Goal: Task Accomplishment & Management: Complete application form

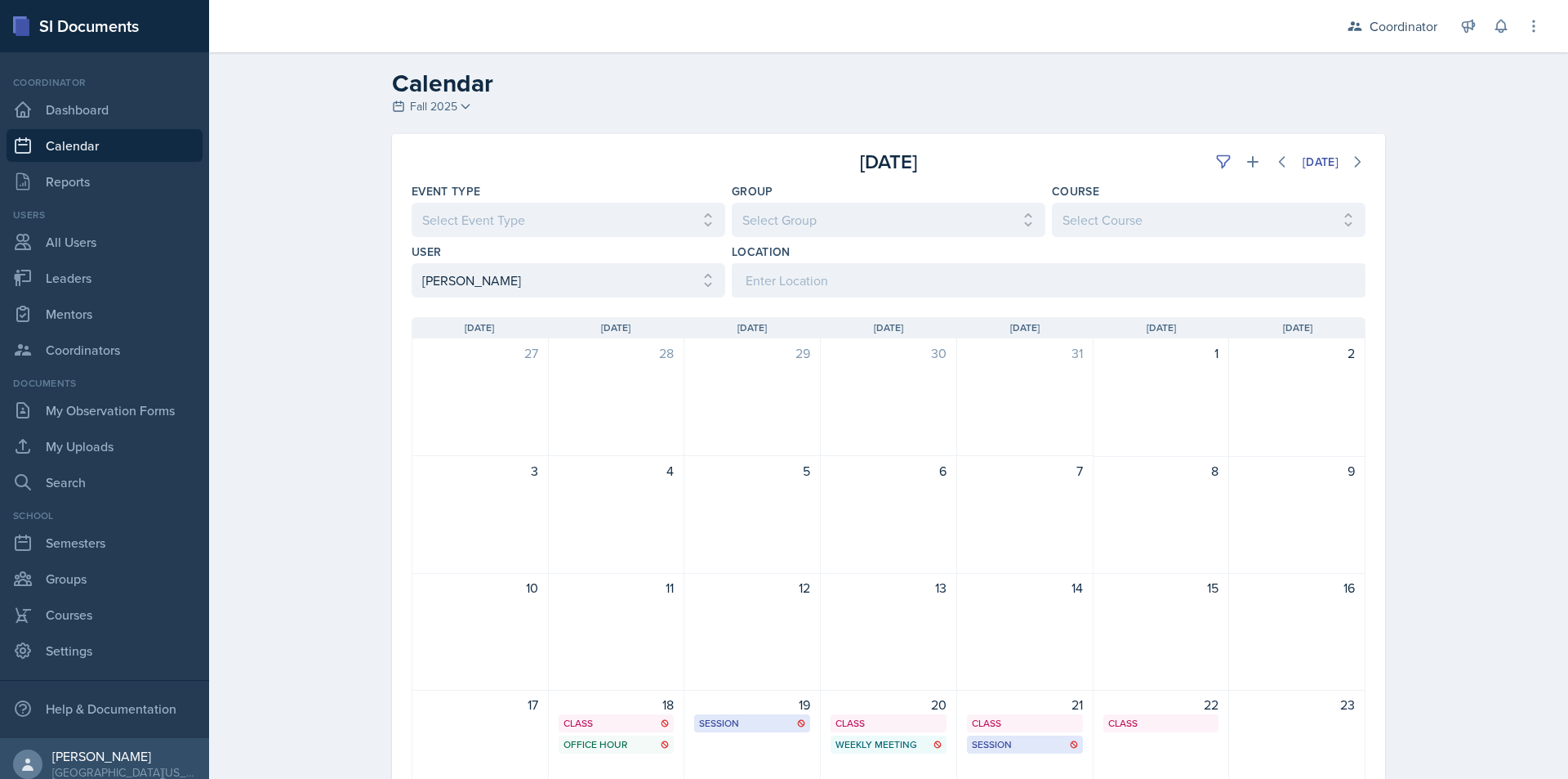
select select "4cffabfc-c50f-4228-bdca-c16e38f37c17"
drag, startPoint x: 63, startPoint y: 148, endPoint x: 64, endPoint y: 133, distance: 15.0
click at [64, 147] on link "Calendar" at bounding box center [105, 145] width 196 height 32
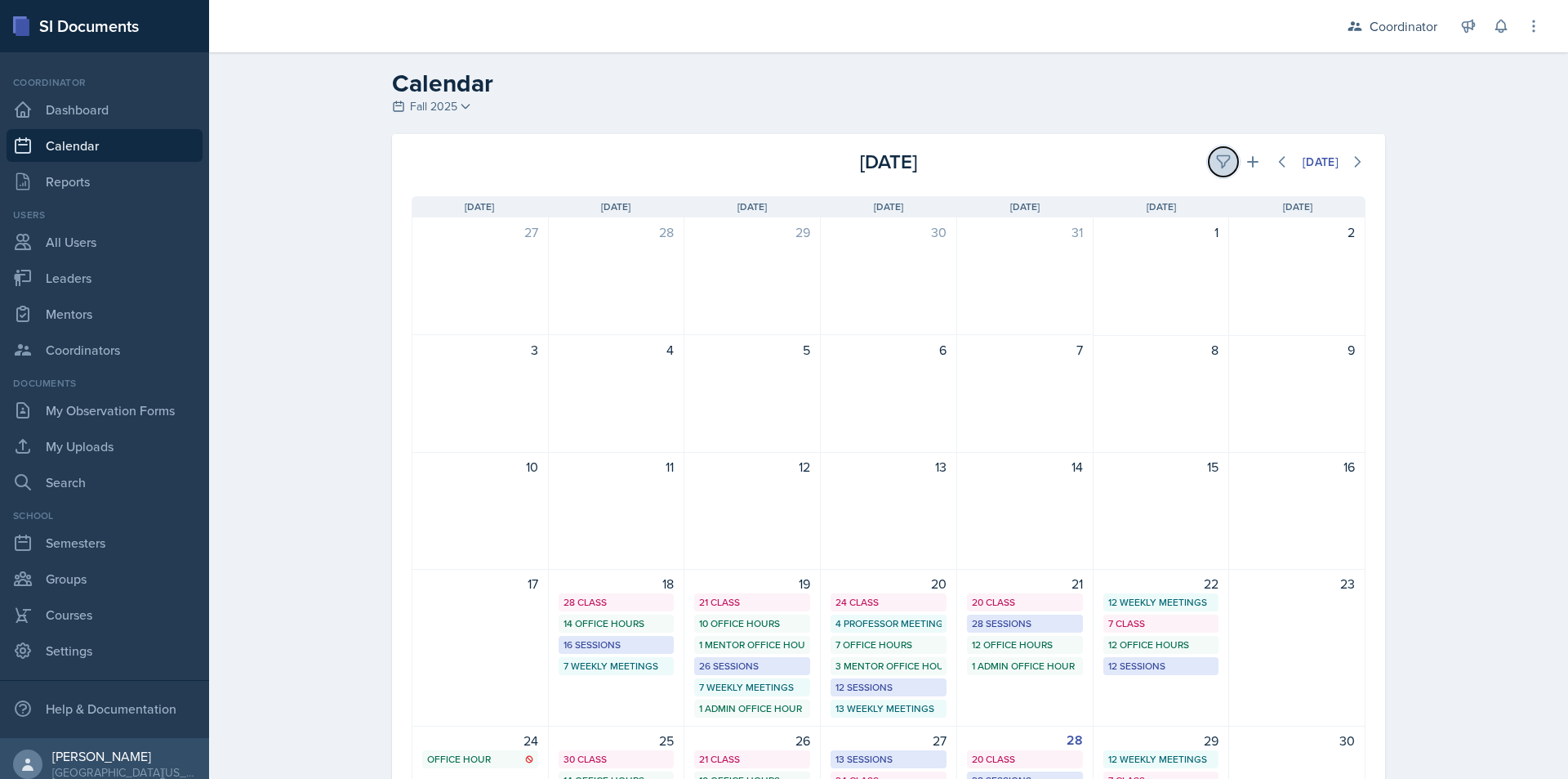
click at [1215, 154] on icon at bounding box center [1223, 161] width 17 height 17
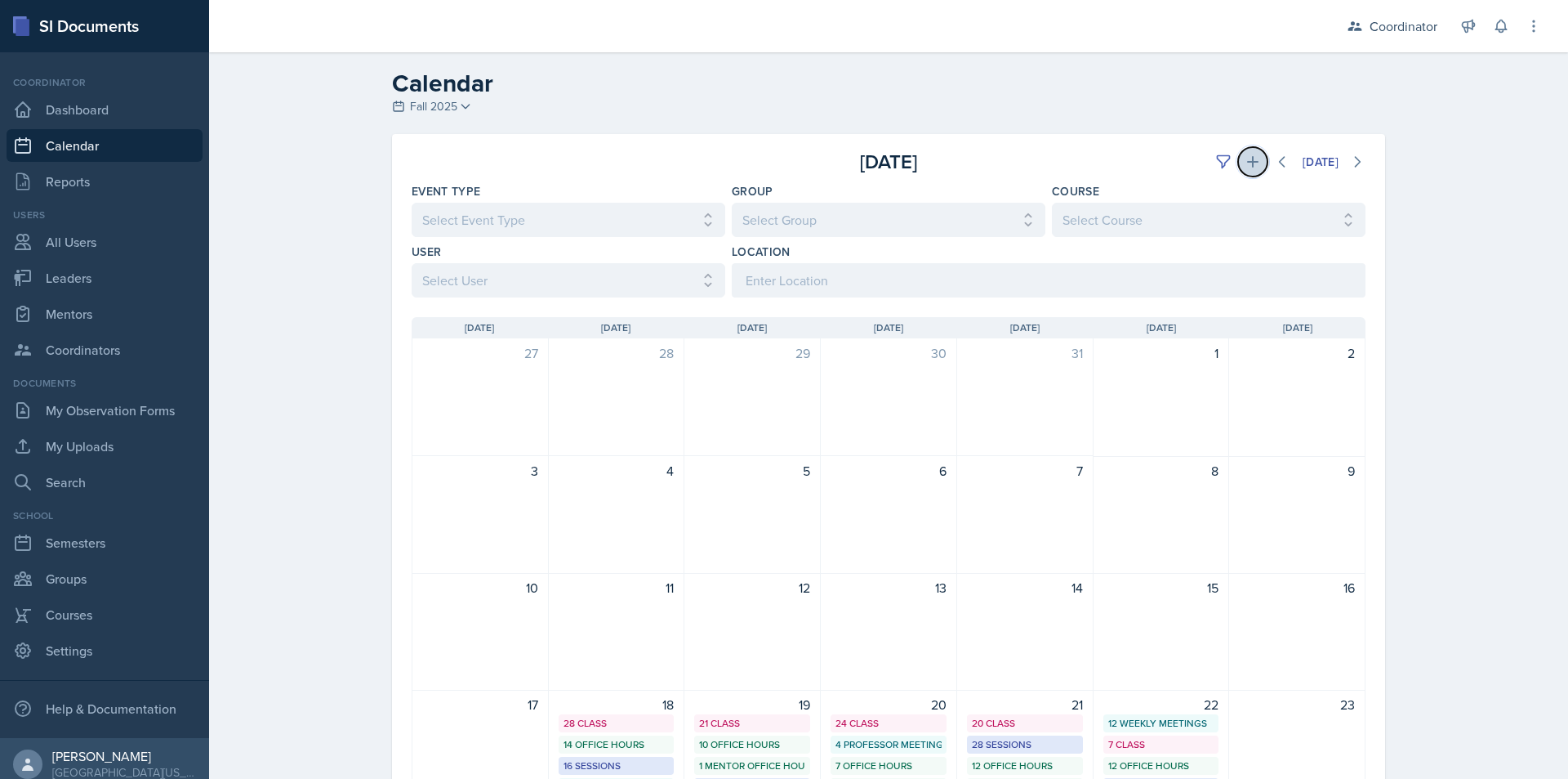
click at [1239, 160] on button at bounding box center [1253, 162] width 29 height 29
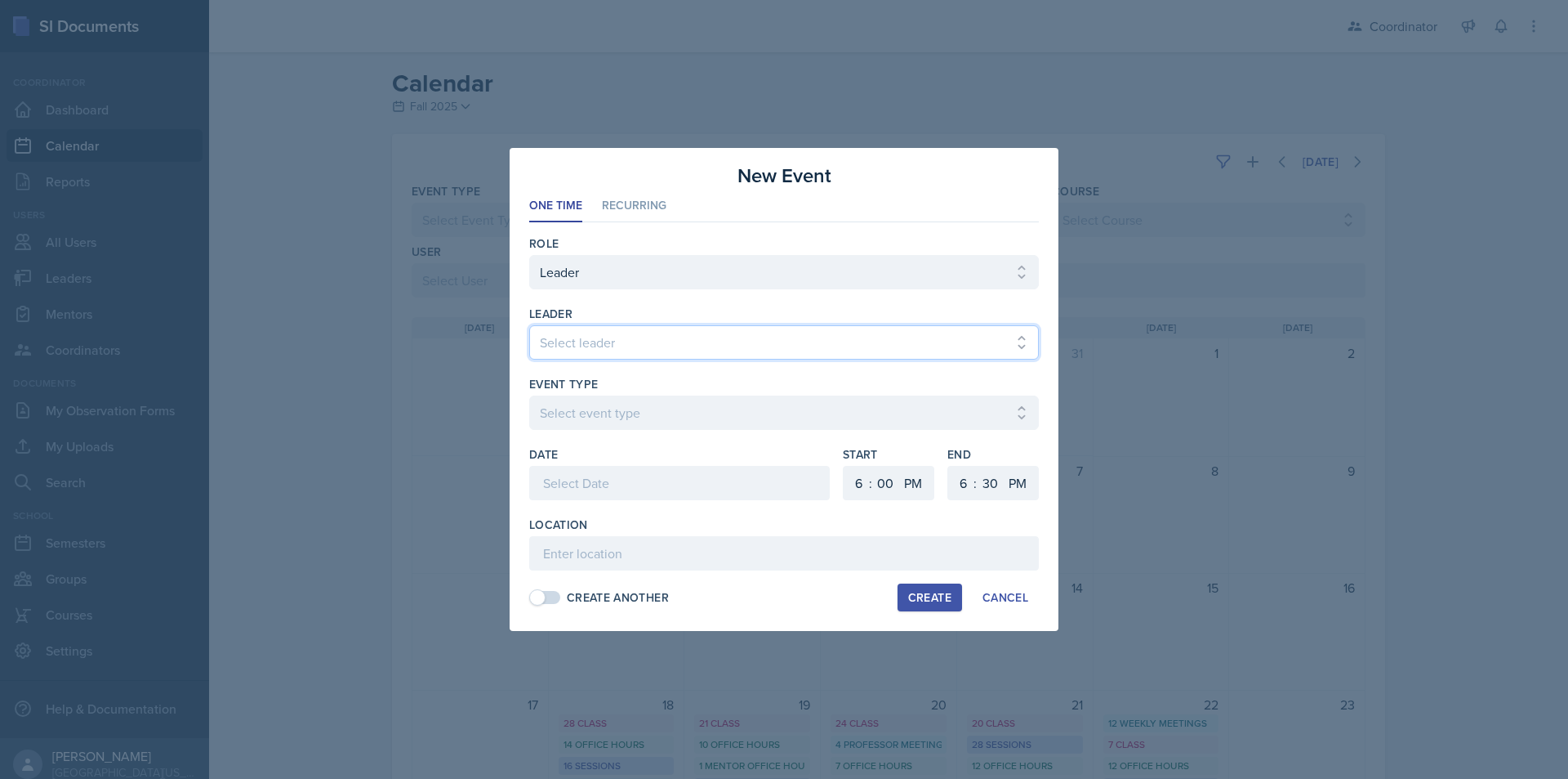
click at [597, 332] on select "Select leader [PERSON_NAME] [PERSON_NAME] [PERSON_NAME] [PERSON_NAME] [PERSON_N…" at bounding box center [784, 342] width 510 height 34
select select "1b73120e-3c8f-4223-b7f5-697ff1adcee7"
click at [530, 325] on select "Select leader [PERSON_NAME] [PERSON_NAME] [PERSON_NAME] [PERSON_NAME] [PERSON_N…" at bounding box center [784, 342] width 510 height 34
click at [577, 417] on select "Select event type Admin Office Hour Cal Workshop Class Class Announcement LA Pe…" at bounding box center [784, 412] width 510 height 34
select select "30b582fb-8ac9-49fb-a214-1fb047ccc295"
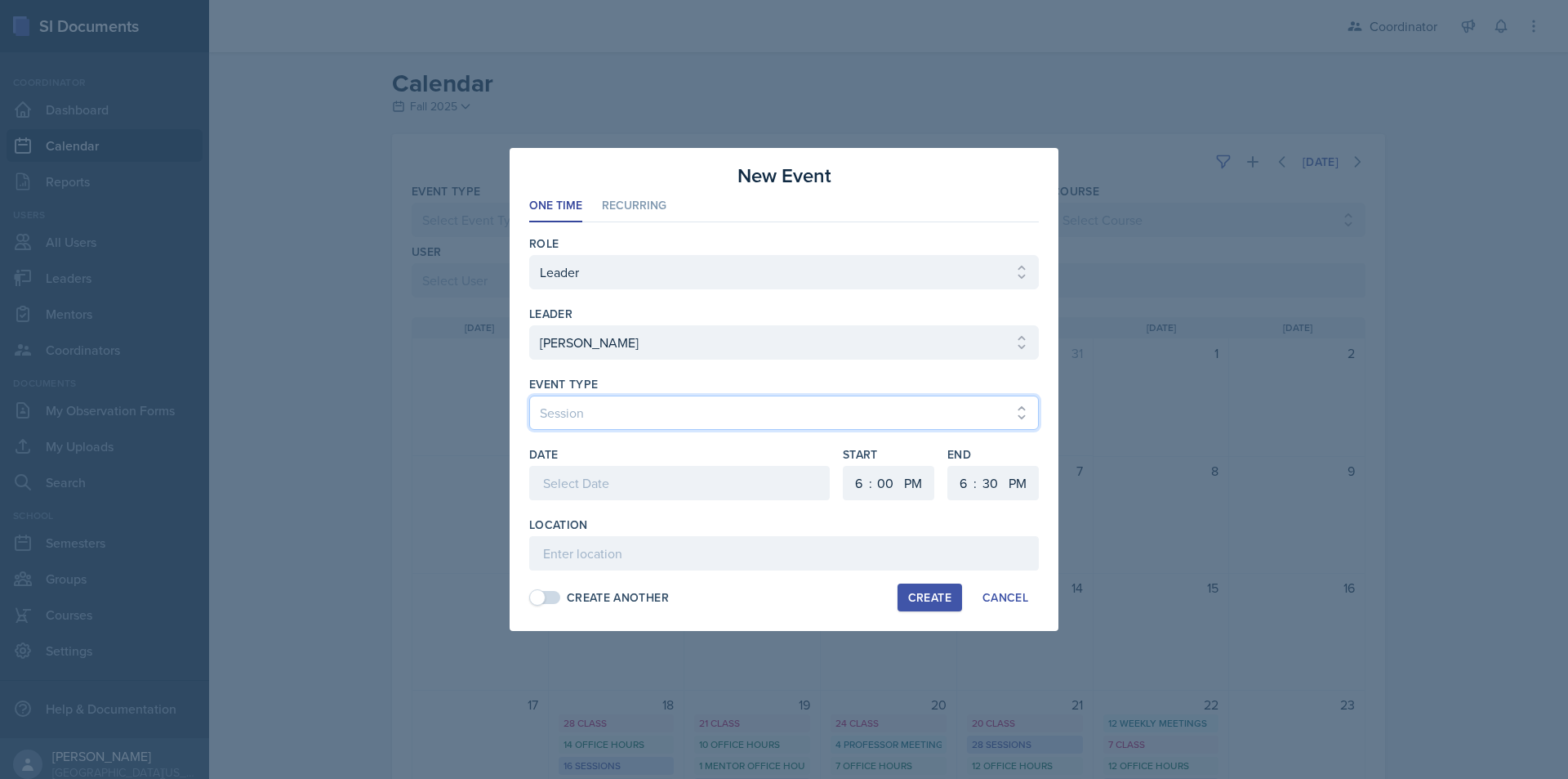
click at [530, 396] on select "Select event type Admin Office Hour Cal Workshop Class Class Announcement LA Pe…" at bounding box center [784, 412] width 510 height 34
click at [600, 486] on div at bounding box center [680, 483] width 301 height 34
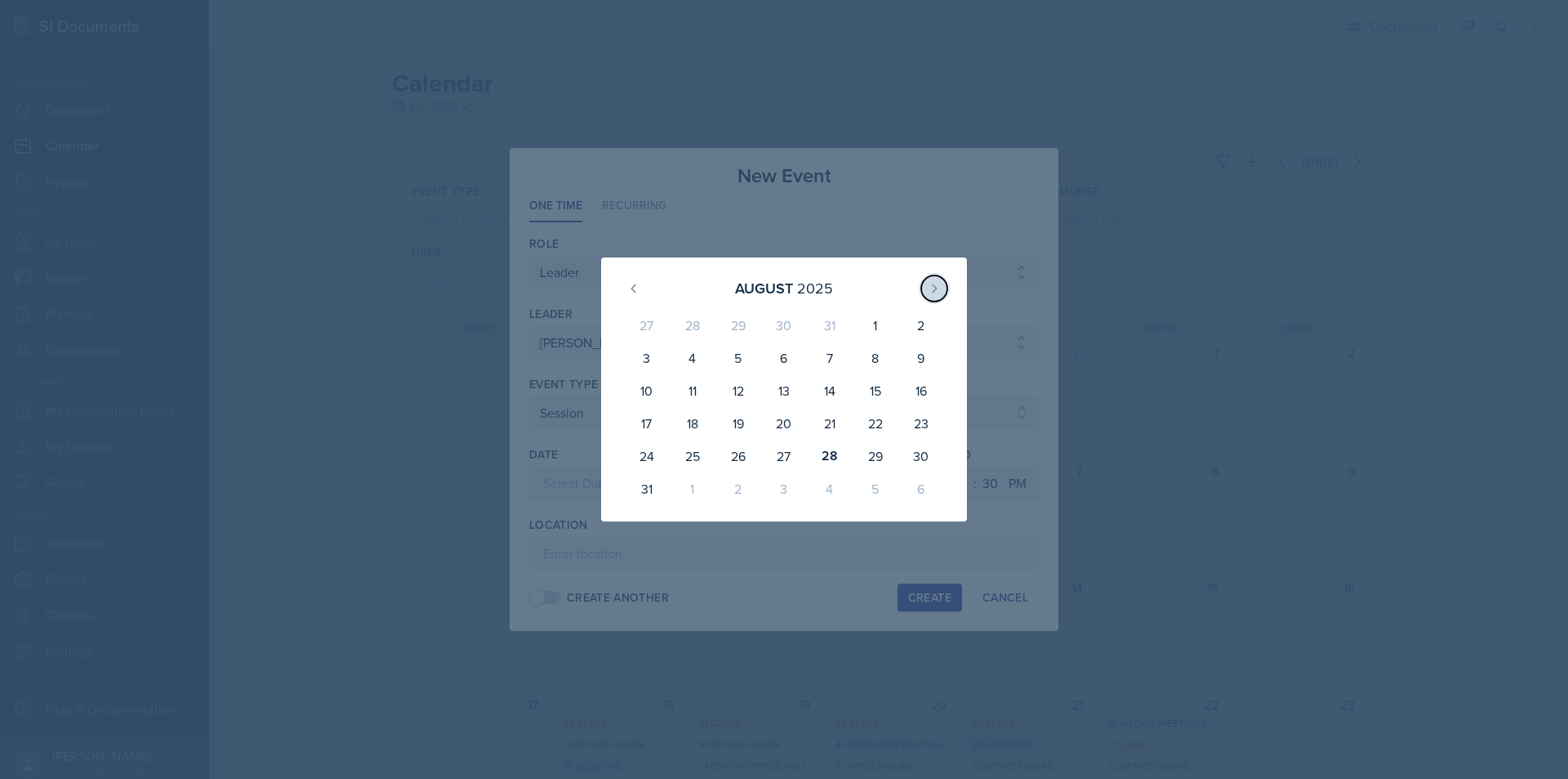
click at [931, 283] on icon at bounding box center [934, 287] width 13 height 13
click at [820, 365] on div "11" at bounding box center [829, 368] width 46 height 39
type input "[DATE]"
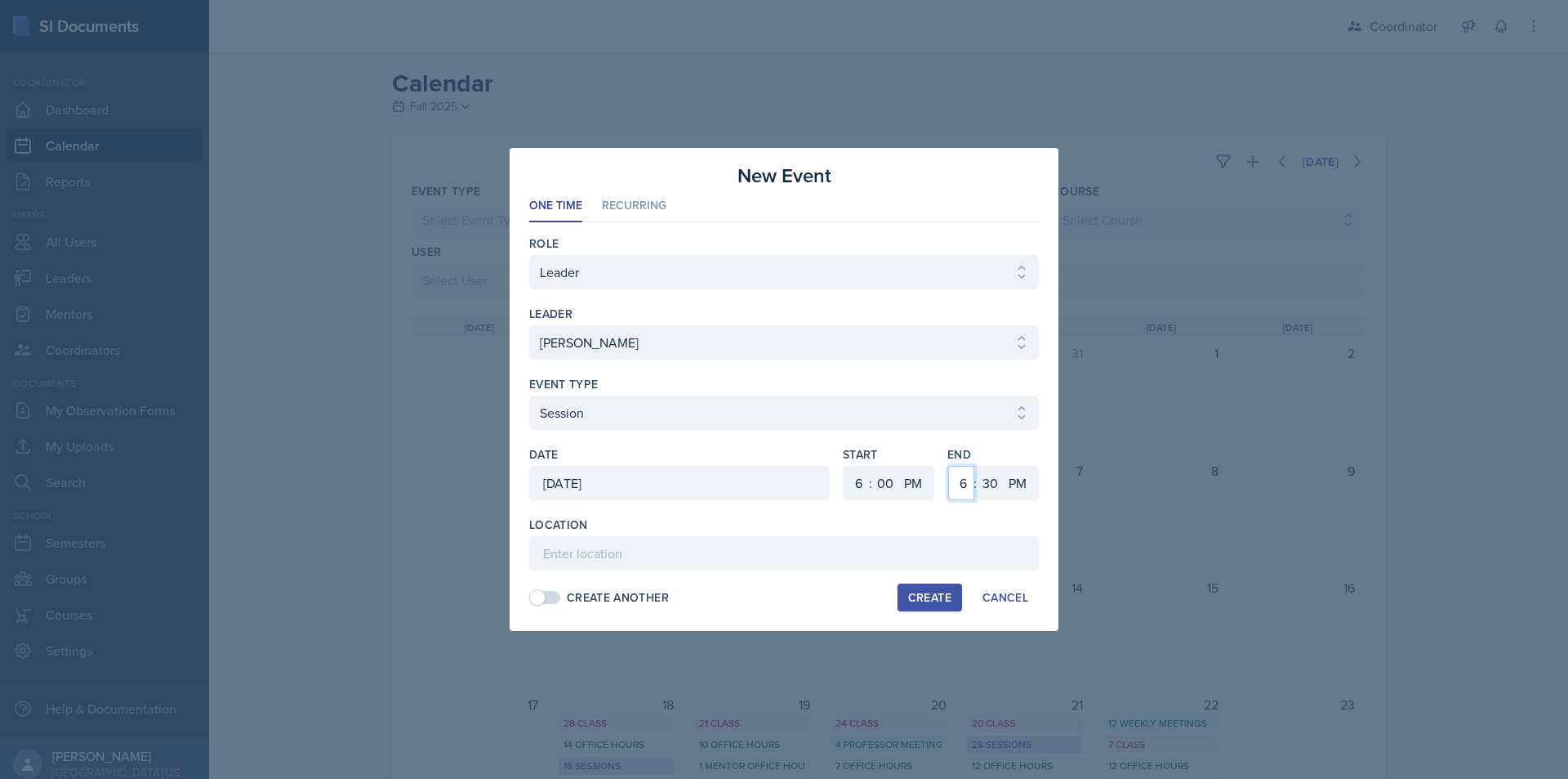
drag, startPoint x: 958, startPoint y: 486, endPoint x: 964, endPoint y: 469, distance: 18.0
click at [958, 486] on select "1 2 3 4 5 6 7 8 9 10 11 12" at bounding box center [961, 483] width 26 height 34
select select "7"
click at [949, 466] on select "1 2 3 4 5 6 7 8 9 10 11 12" at bounding box center [961, 483] width 26 height 34
click at [989, 472] on select "00 05 10 15 20 25 30 35 40 45 50 55" at bounding box center [990, 483] width 26 height 34
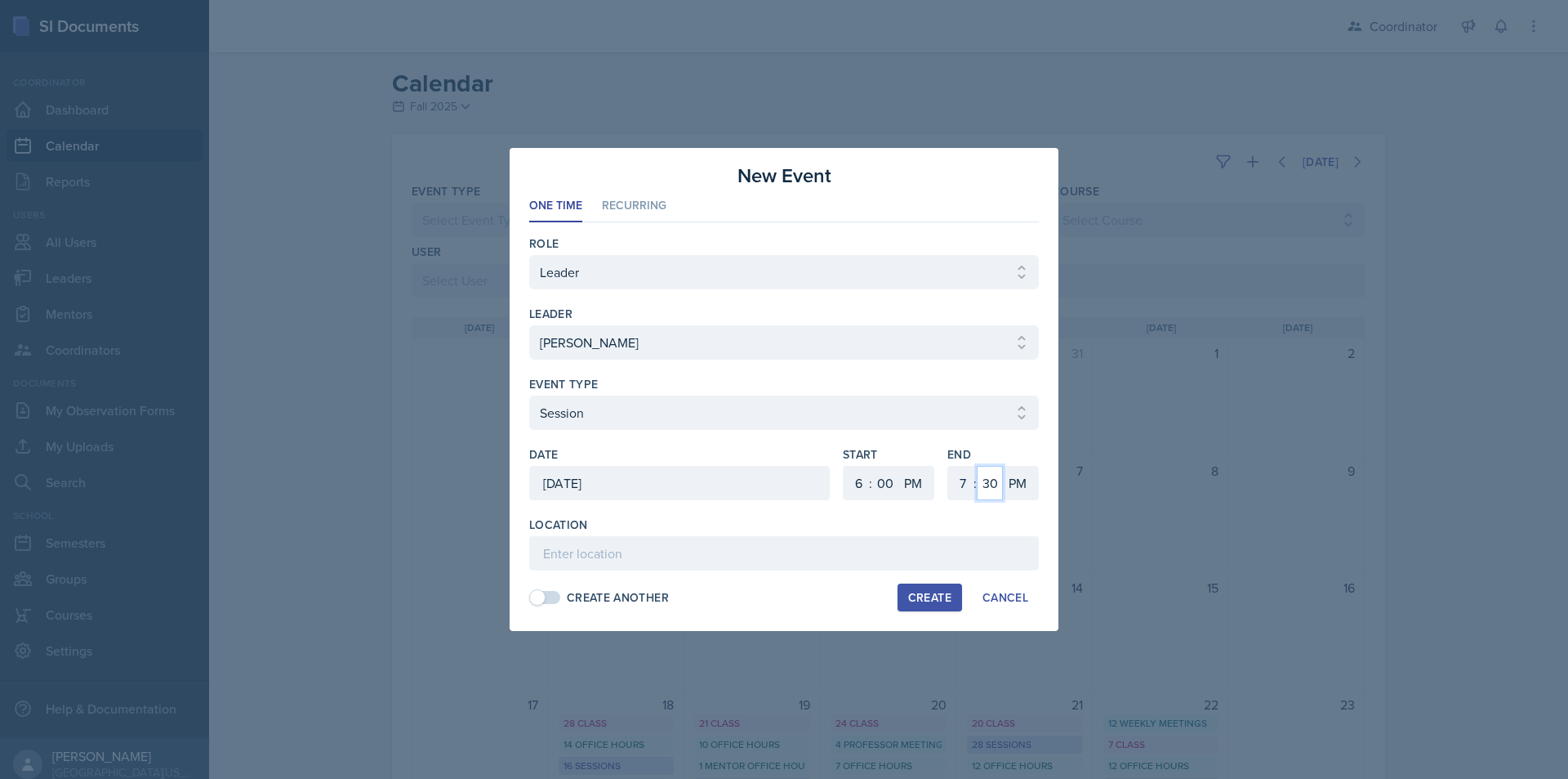
select select "0"
click at [977, 466] on select "00 05 10 15 20 25 30 35 40 45 50 55" at bounding box center [990, 483] width 26 height 34
click at [855, 549] on input at bounding box center [784, 552] width 510 height 34
click at [855, 549] on input "FFH 138 (MPR) - Honors review session" at bounding box center [784, 552] width 510 height 34
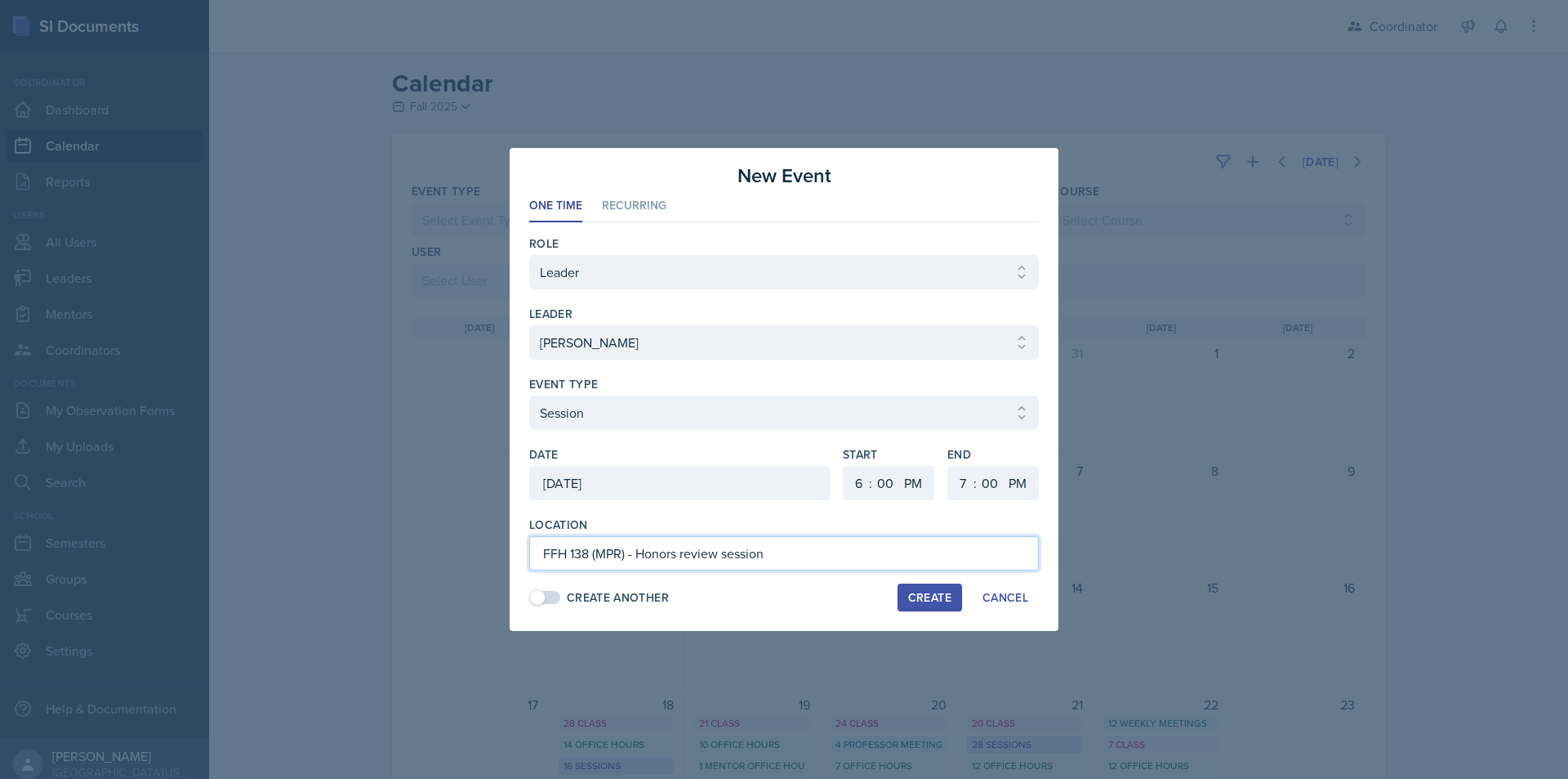
click at [855, 549] on input "FFH 138 (MPR) - Honors review session" at bounding box center [784, 552] width 510 height 34
type input "FFH 138 (MPR) - Honors review session"
click at [558, 595] on span at bounding box center [545, 597] width 29 height 13
click at [922, 595] on div "Create" at bounding box center [930, 597] width 43 height 13
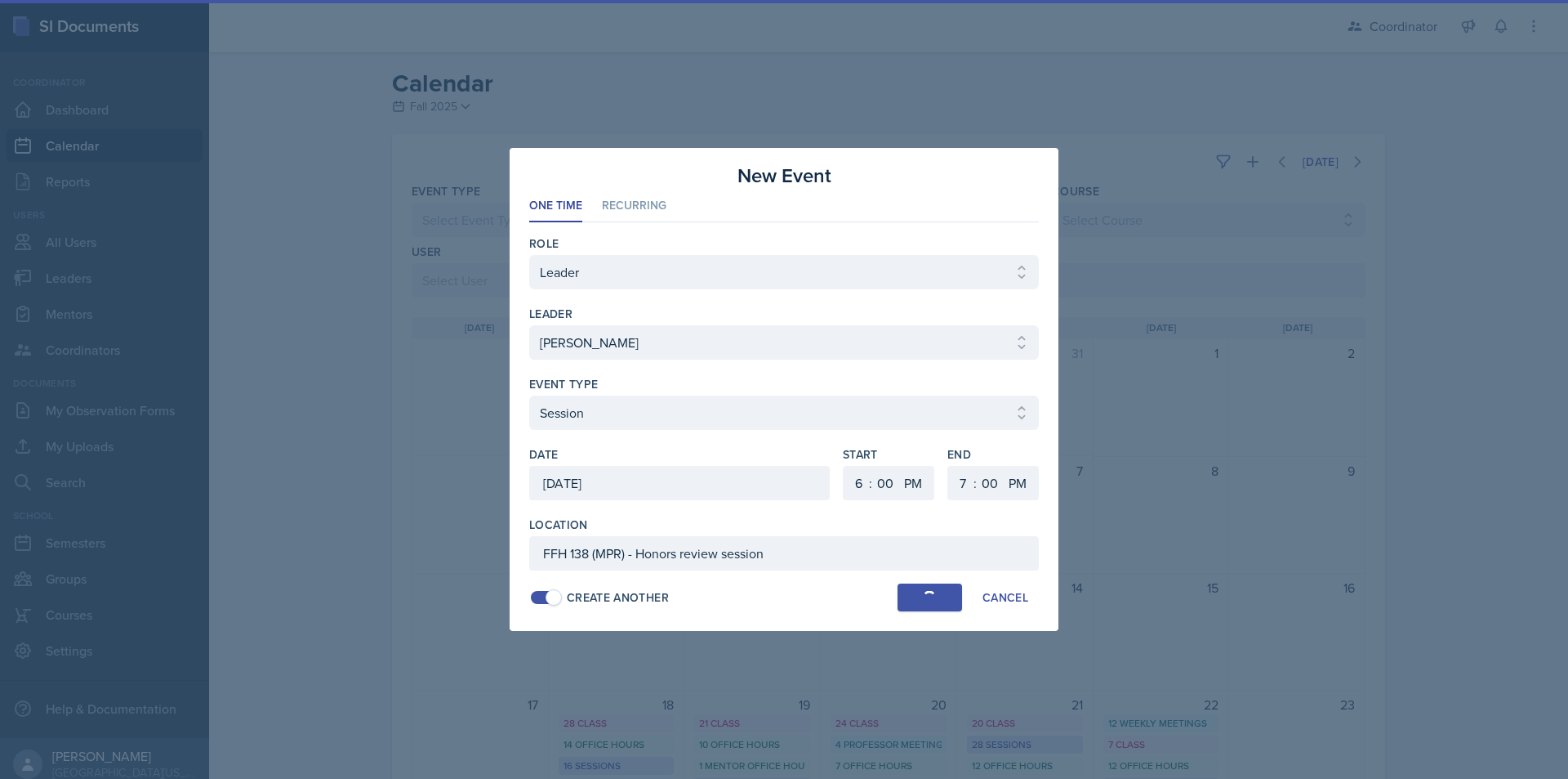
select select
select select "6"
select select "30"
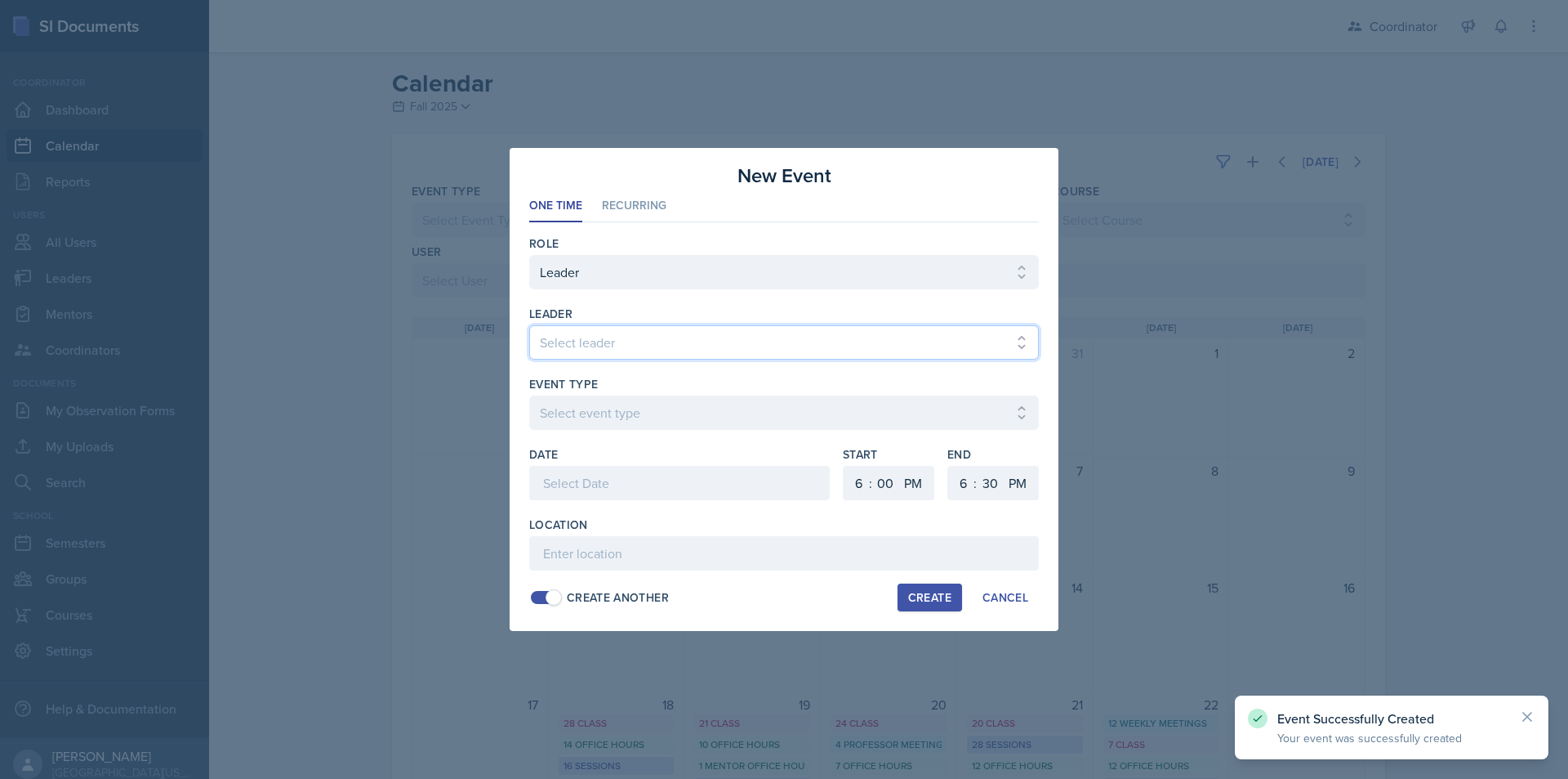
click at [661, 337] on select "Select leader [PERSON_NAME] [PERSON_NAME] [PERSON_NAME] [PERSON_NAME] [PERSON_N…" at bounding box center [784, 342] width 510 height 34
select select "fce86a82-596e-4e16-a830-6d8e58310a1b"
click at [530, 325] on select "Select leader [PERSON_NAME] [PERSON_NAME] [PERSON_NAME] [PERSON_NAME] [PERSON_N…" at bounding box center [784, 342] width 510 height 34
click at [625, 429] on select "Select event type Admin Office Hour Cal Workshop Class Class Announcement LA Pe…" at bounding box center [784, 412] width 510 height 34
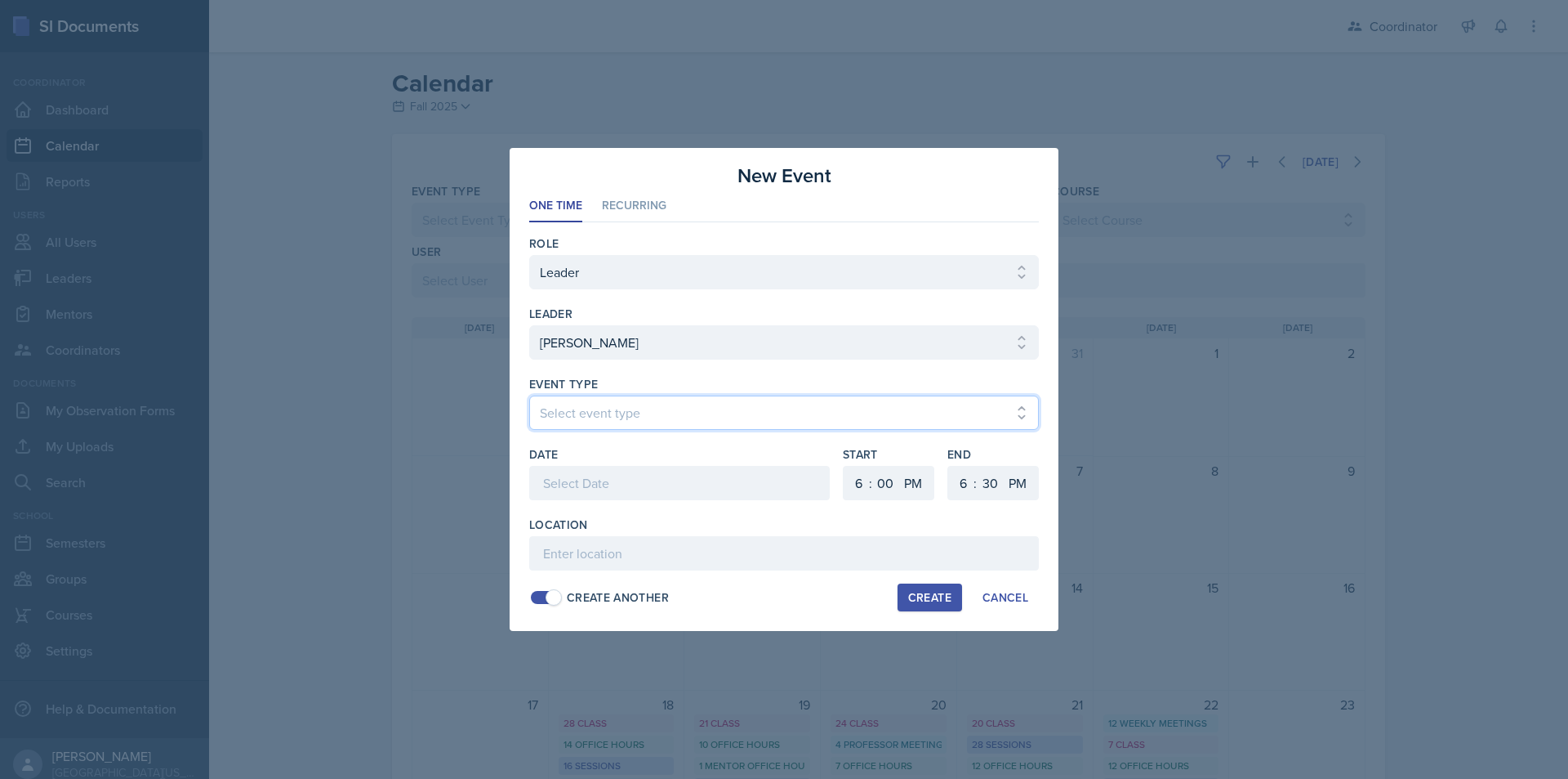
select select "30b582fb-8ac9-49fb-a214-1fb047ccc295"
click at [530, 396] on select "Select event type Admin Office Hour Cal Workshop Class Class Announcement LA Pe…" at bounding box center [784, 412] width 510 height 34
click at [614, 484] on div at bounding box center [680, 483] width 301 height 34
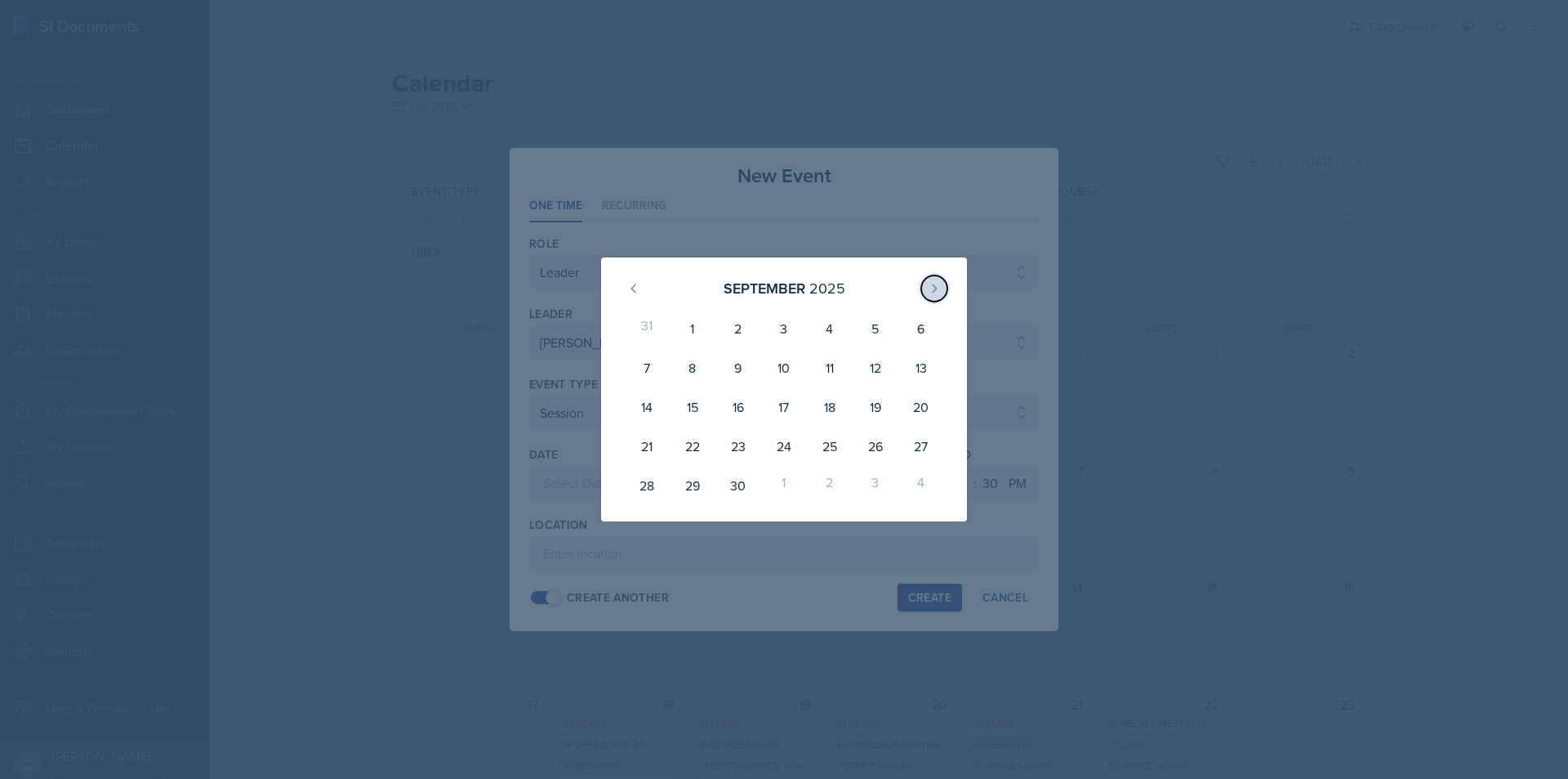
click at [935, 291] on icon at bounding box center [934, 287] width 13 height 13
click at [687, 367] on div "6" at bounding box center [693, 368] width 46 height 39
type input "[DATE]"
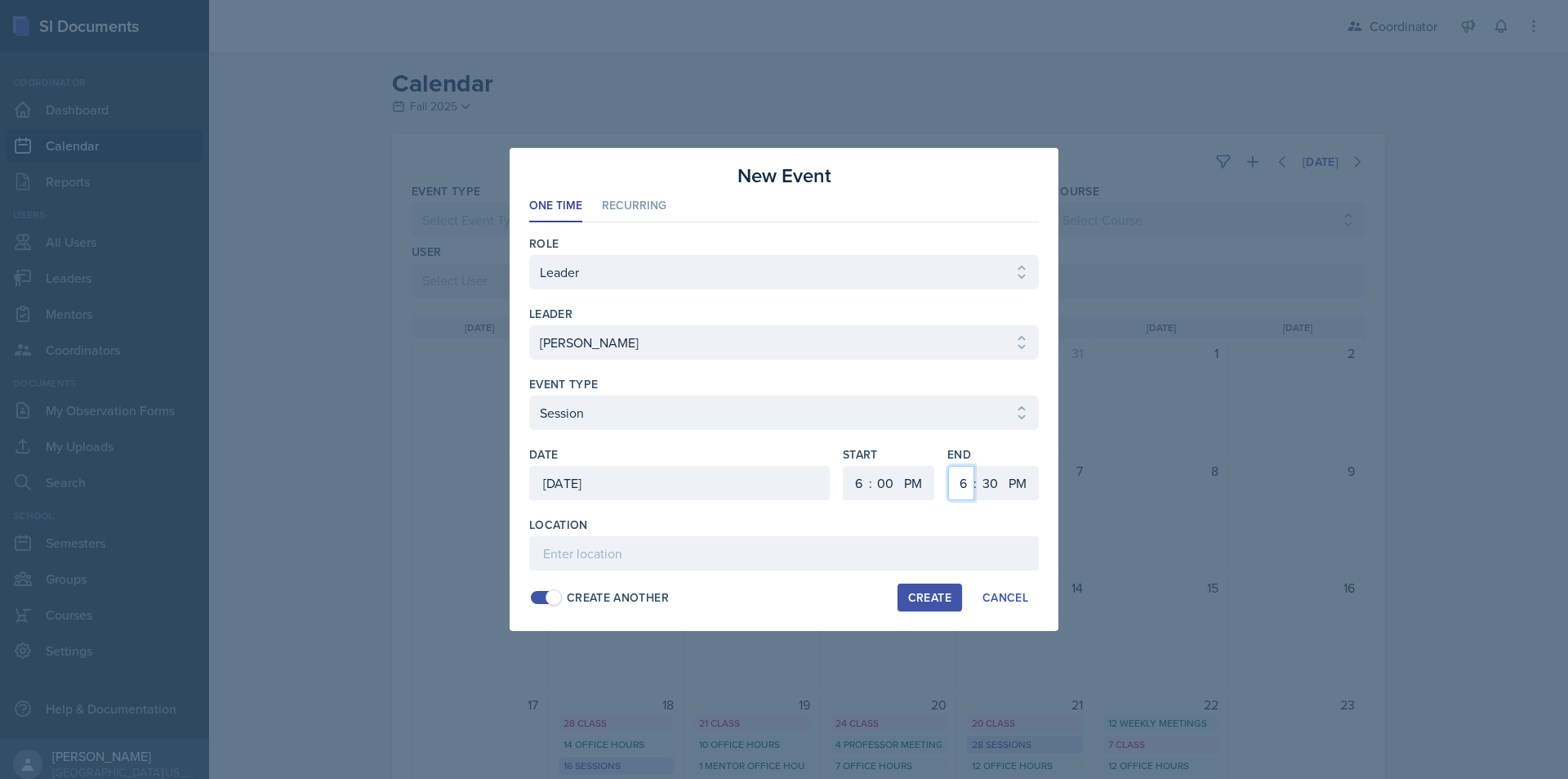
click at [964, 484] on select "1 2 3 4 5 6 7 8 9 10 11 12" at bounding box center [961, 483] width 26 height 34
select select "7"
click at [949, 466] on select "1 2 3 4 5 6 7 8 9 10 11 12" at bounding box center [961, 483] width 26 height 34
click at [990, 474] on select "00 05 10 15 20 25 30 35 40 45 50 55" at bounding box center [990, 483] width 26 height 34
select select "0"
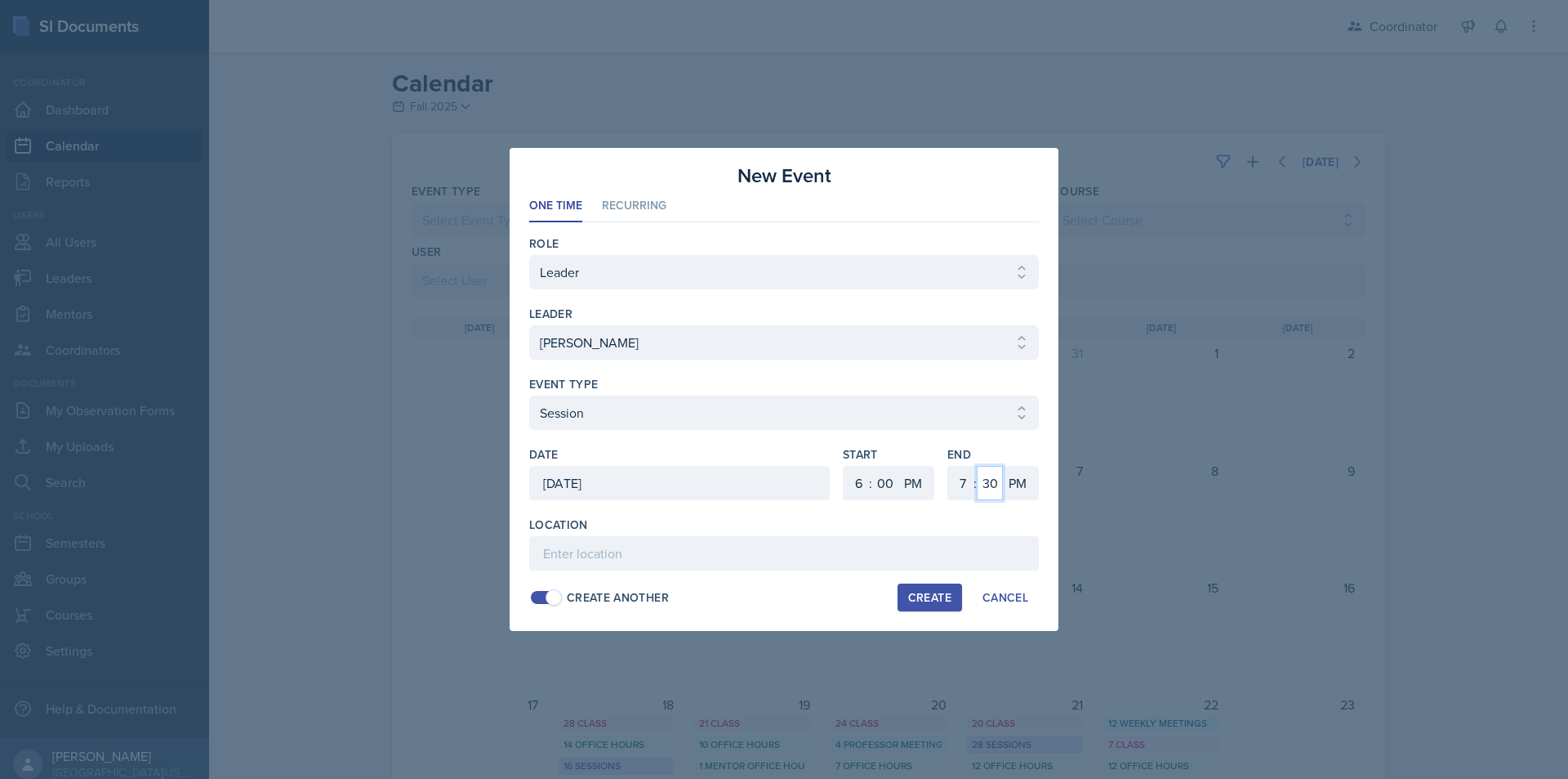
click at [977, 466] on select "00 05 10 15 20 25 30 35 40 45 50 55" at bounding box center [990, 483] width 26 height 34
click at [849, 542] on input at bounding box center [784, 552] width 510 height 34
paste input "FFH 138 (MPR) - Honors review session"
type input "FFH 138 (MPR) - Honors review session"
click at [931, 601] on div "Create" at bounding box center [930, 597] width 43 height 13
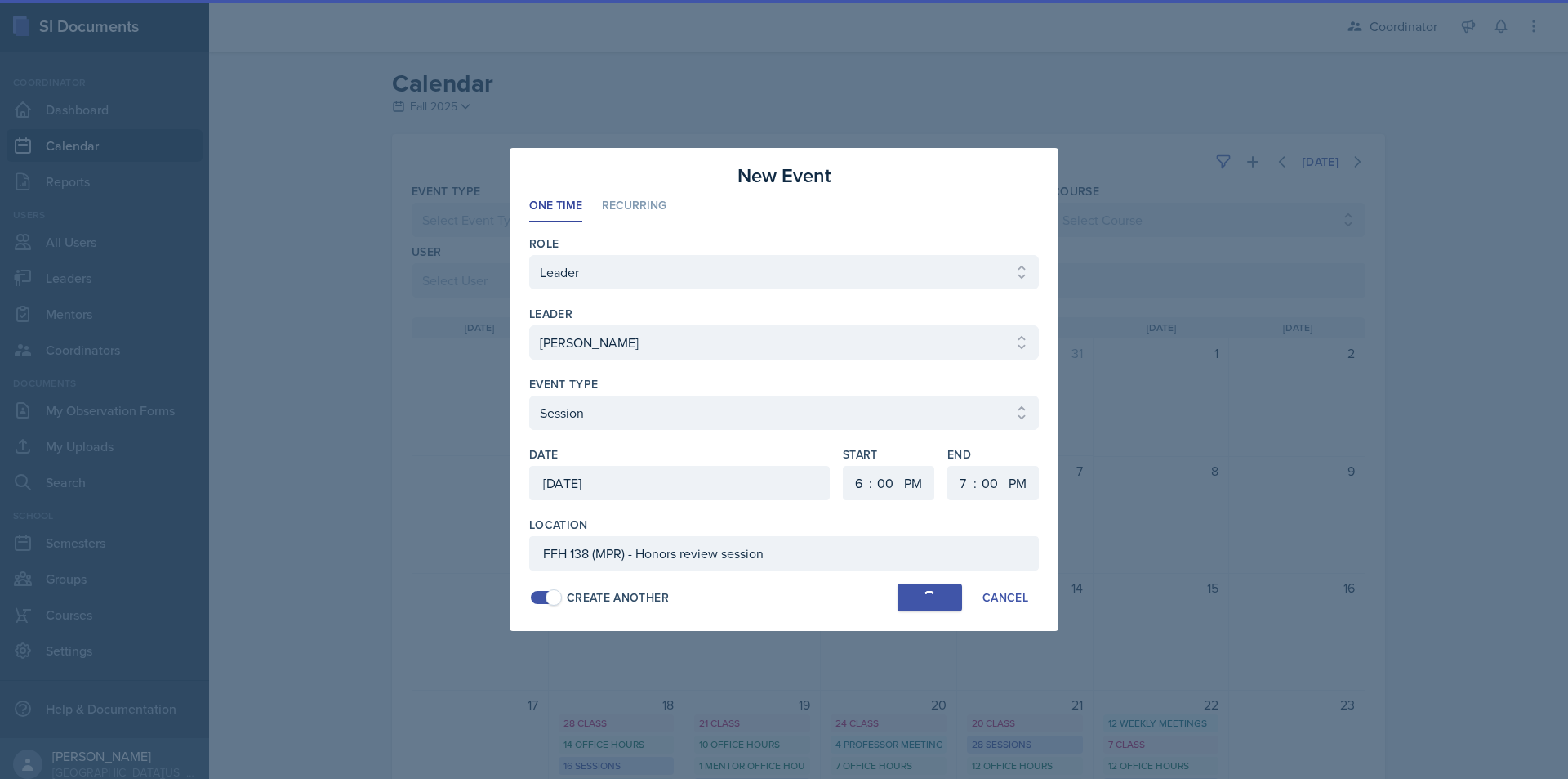
select select
select select "6"
select select "30"
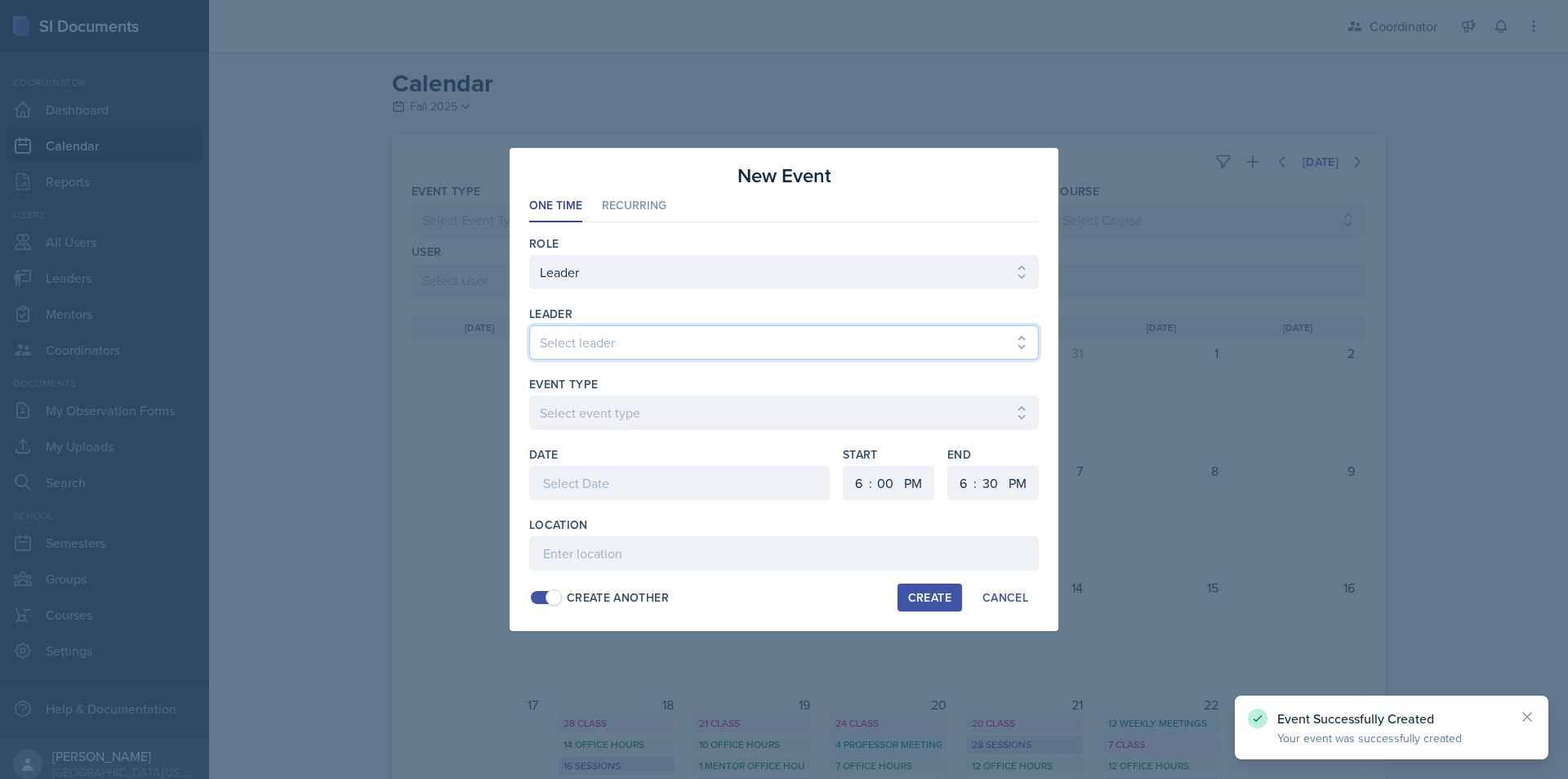
click at [559, 347] on select "Select leader [PERSON_NAME] [PERSON_NAME] [PERSON_NAME] [PERSON_NAME] [PERSON_N…" at bounding box center [784, 342] width 510 height 34
select select "fce86a82-596e-4e16-a830-6d8e58310a1b"
click at [530, 325] on select "Select leader [PERSON_NAME] [PERSON_NAME] [PERSON_NAME] [PERSON_NAME] [PERSON_N…" at bounding box center [784, 342] width 510 height 34
click at [589, 407] on select "Select event type Admin Office Hour Cal Workshop Class Class Announcement LA Pe…" at bounding box center [784, 412] width 510 height 34
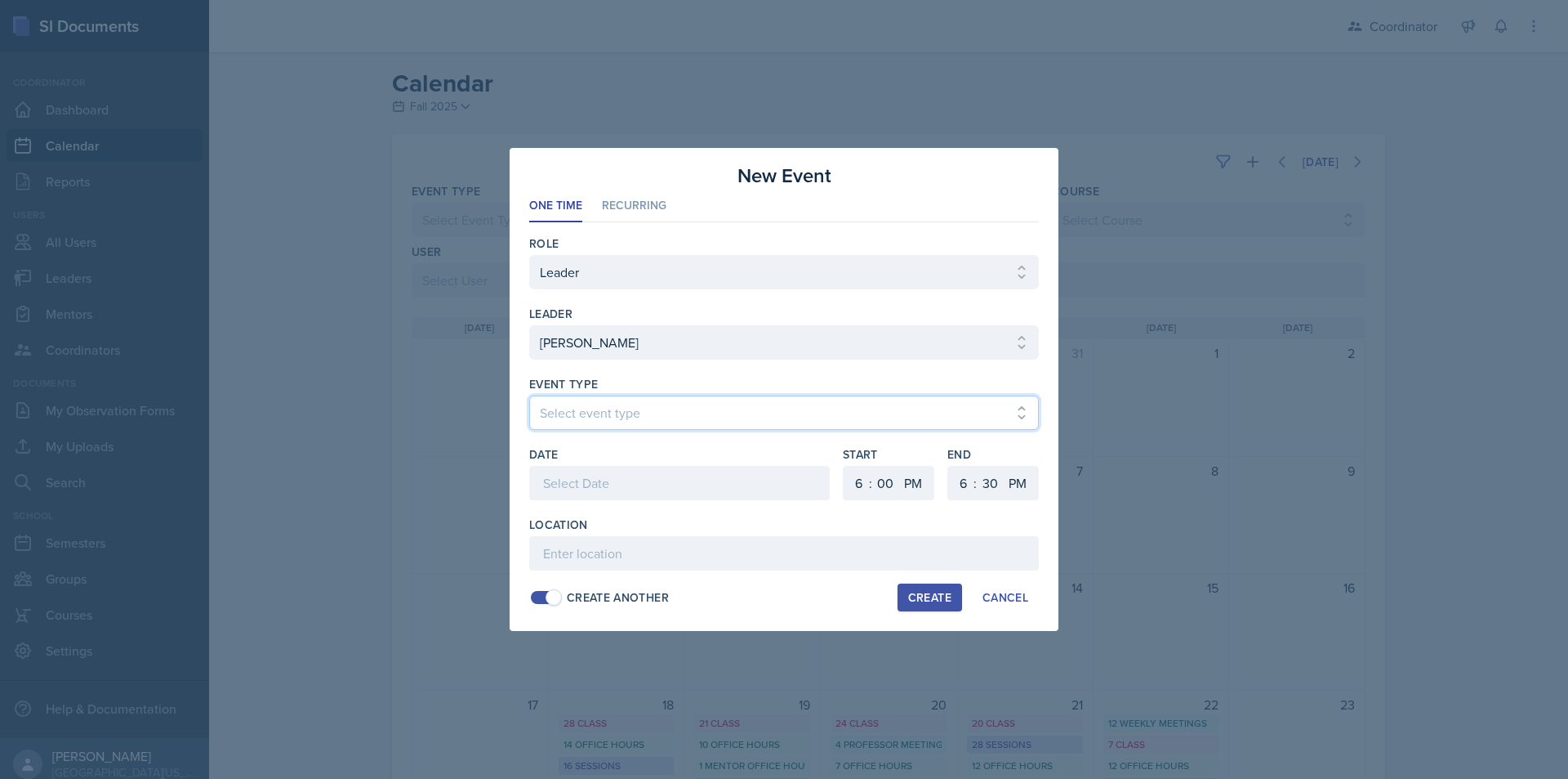
select select "30b582fb-8ac9-49fb-a214-1fb047ccc295"
click at [530, 396] on select "Select event type Admin Office Hour Cal Workshop Class Class Announcement LA Pe…" at bounding box center [784, 412] width 510 height 34
click at [589, 491] on div at bounding box center [680, 483] width 301 height 34
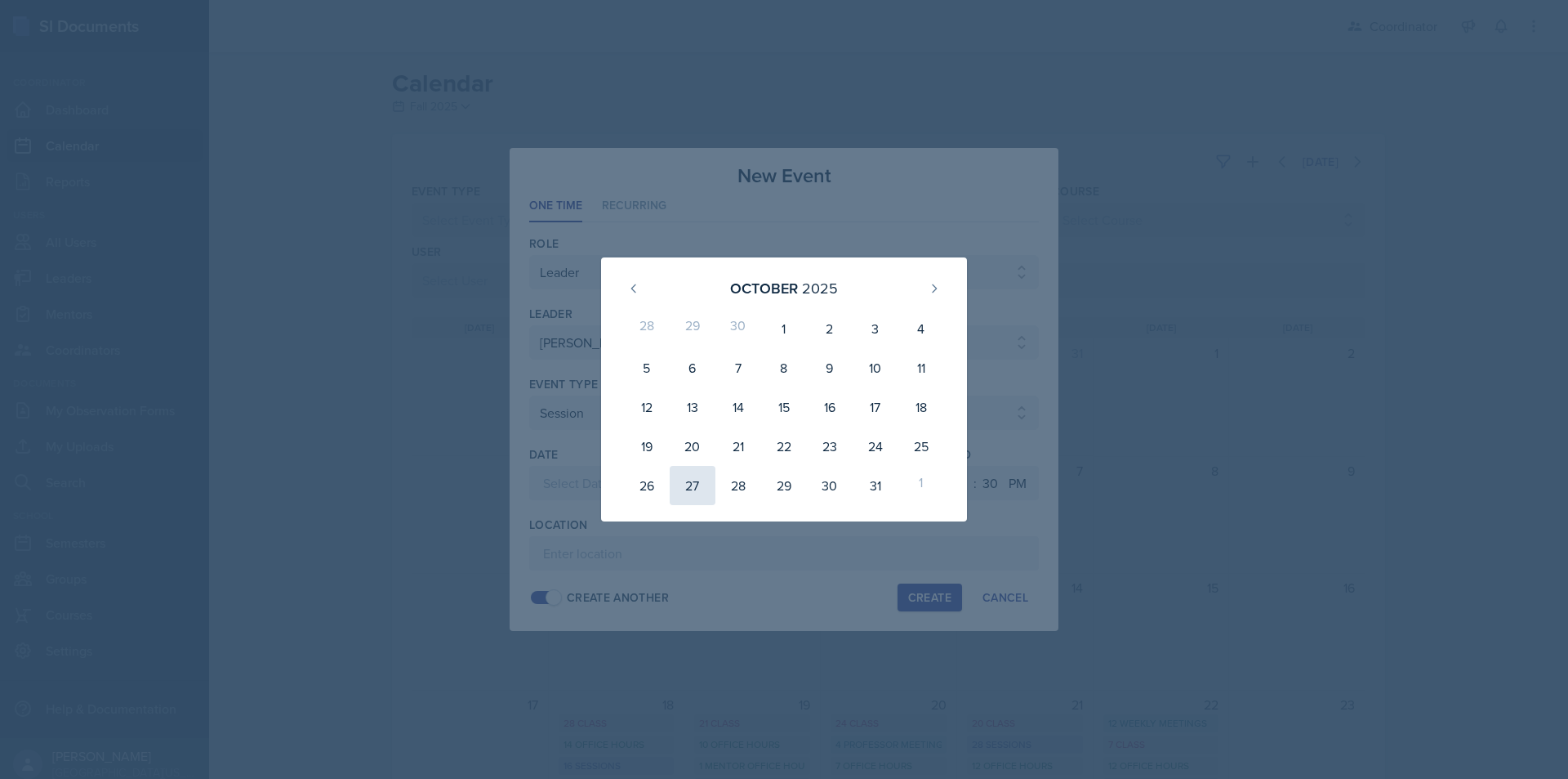
click at [691, 484] on div "27" at bounding box center [693, 486] width 46 height 39
type input "[DATE]"
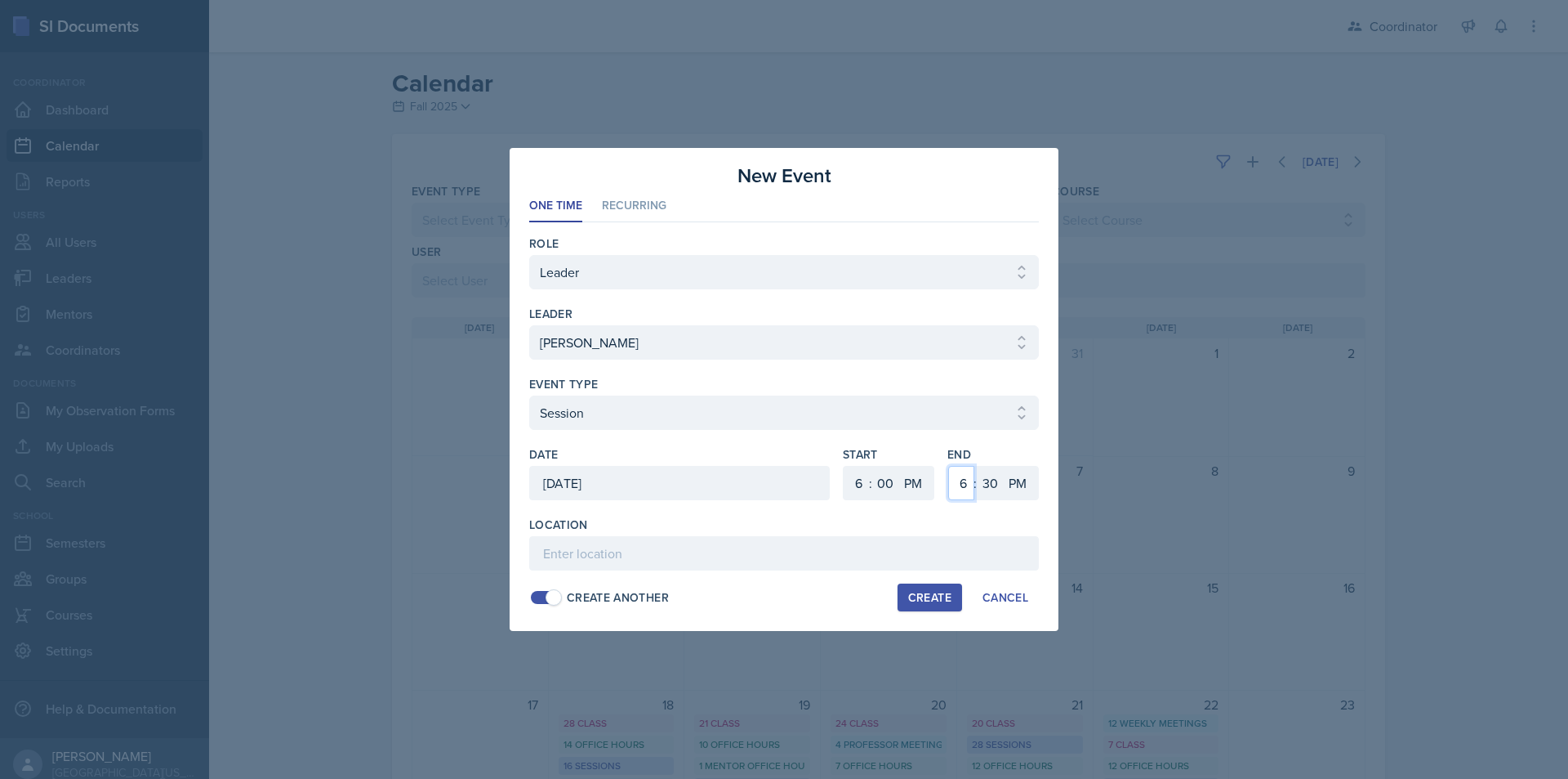
click at [954, 492] on select "1 2 3 4 5 6 7 8 9 10 11 12" at bounding box center [961, 483] width 26 height 34
select select "7"
click at [949, 466] on select "1 2 3 4 5 6 7 8 9 10 11 12" at bounding box center [961, 483] width 26 height 34
click at [989, 472] on select "00 05 10 15 20 25 30 35 40 45 50 55" at bounding box center [990, 483] width 26 height 34
select select "0"
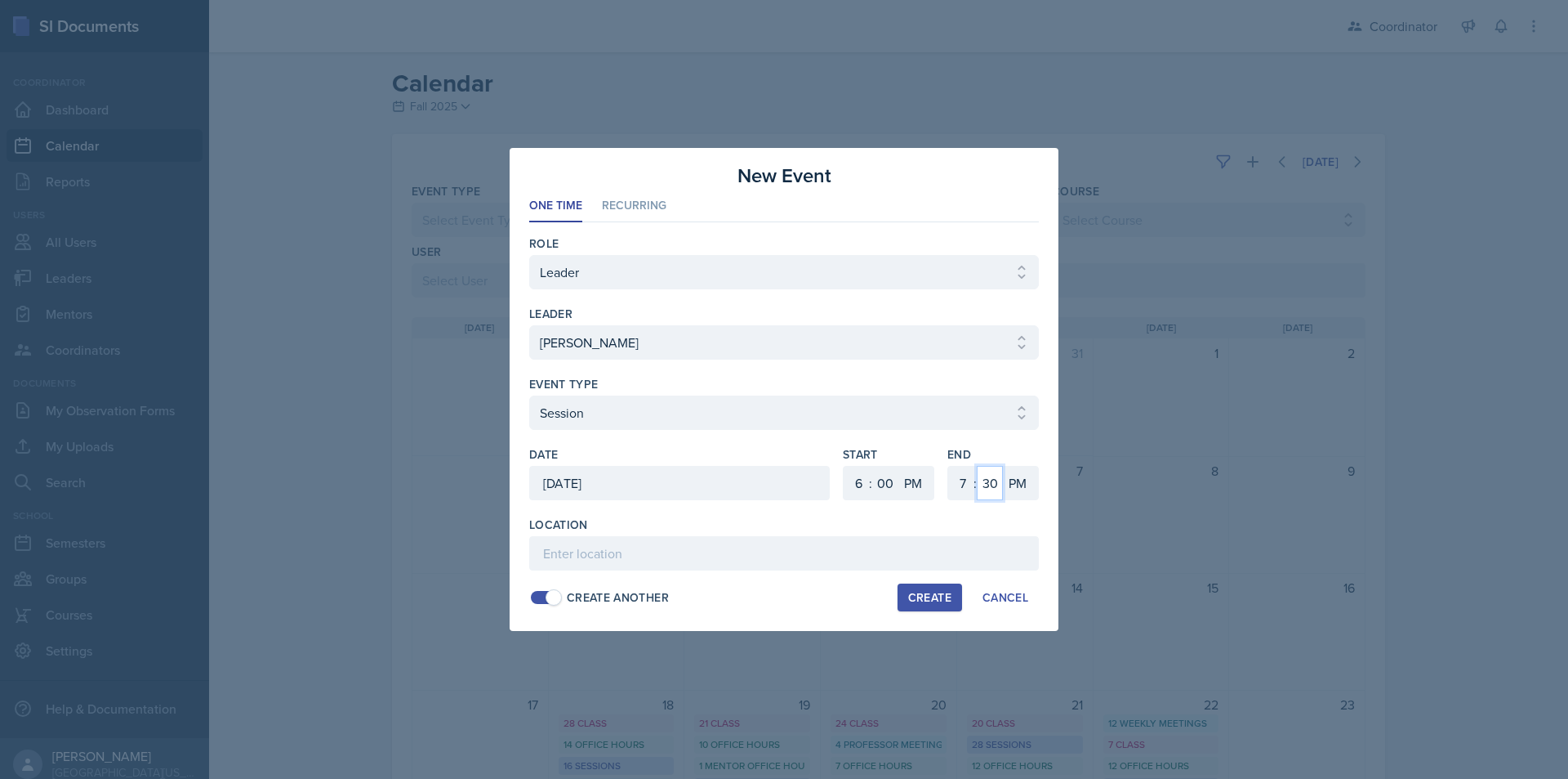
click at [977, 466] on select "00 05 10 15 20 25 30 35 40 45 50 55" at bounding box center [990, 483] width 26 height 34
click at [710, 554] on input at bounding box center [784, 552] width 510 height 34
paste input "FFH 138 (MPR) - Honors review session"
type input "FFH 138 (MPR) - Honors review session"
click at [916, 593] on div "Create" at bounding box center [930, 597] width 43 height 13
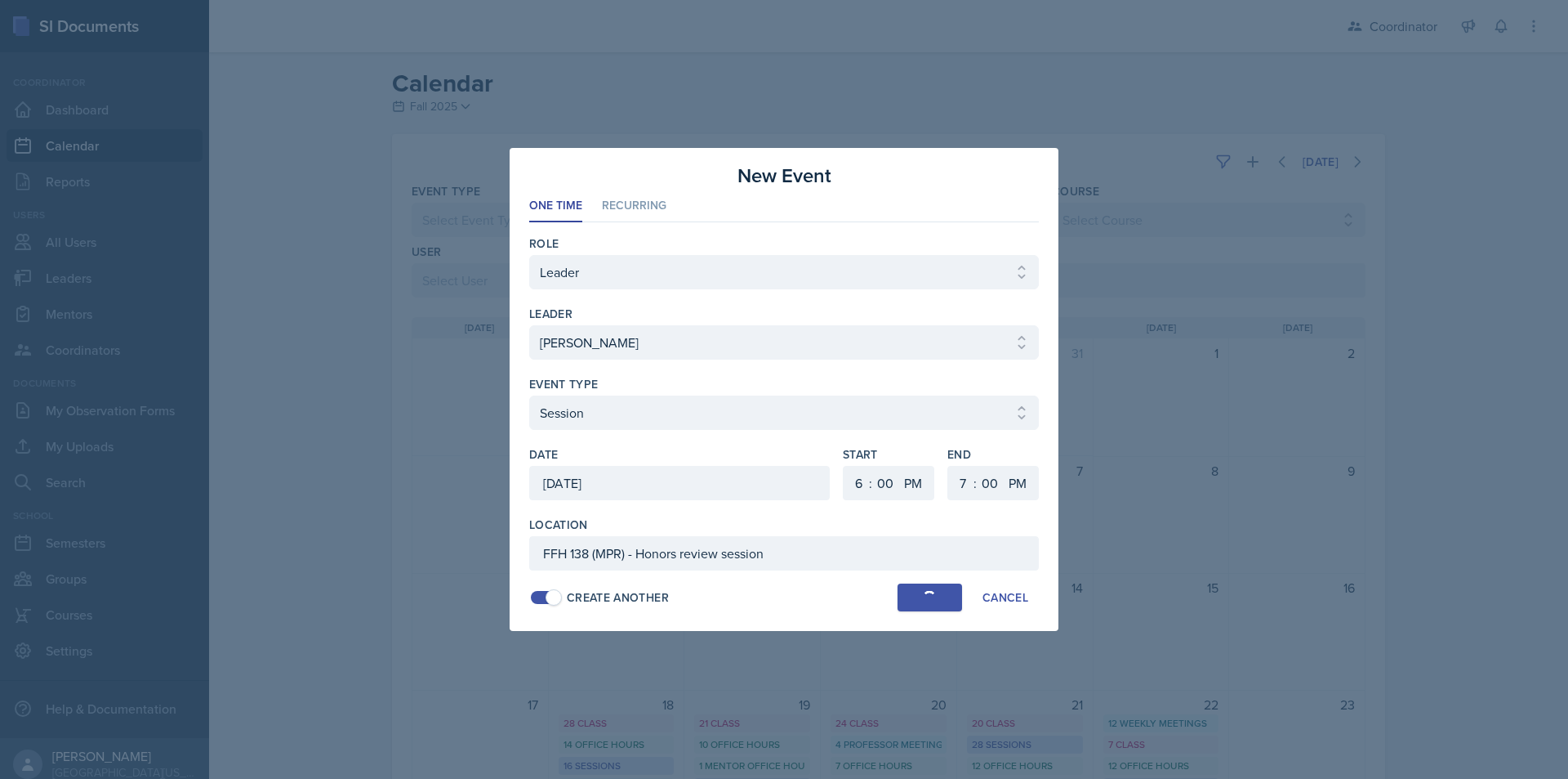
select select
select select "6"
select select "30"
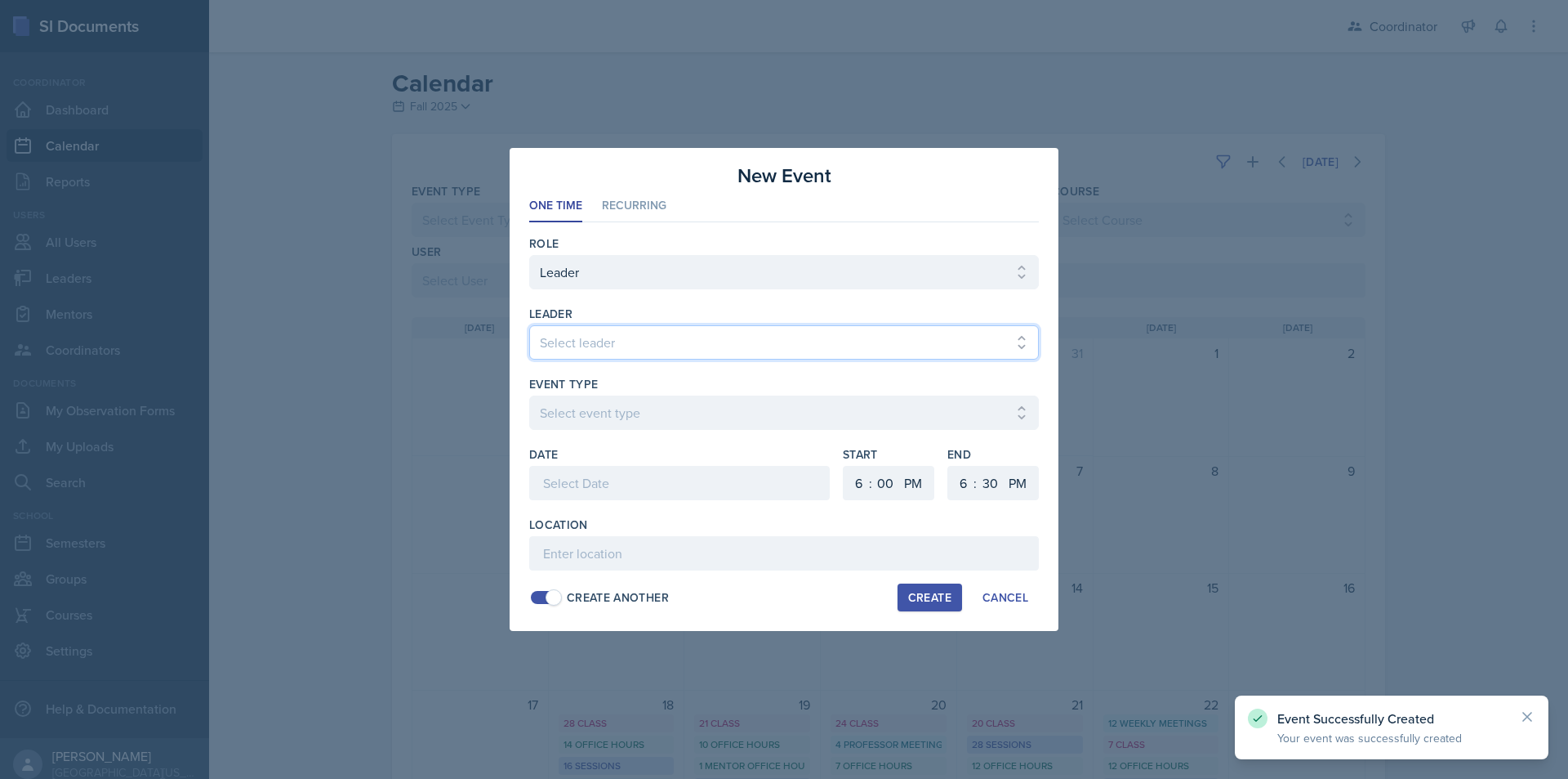
click at [660, 340] on select "Select leader [PERSON_NAME] [PERSON_NAME] [PERSON_NAME] [PERSON_NAME] [PERSON_N…" at bounding box center [784, 342] width 510 height 34
select select "72a35b14-4f2a-4524-9deb-c91111940a05"
click at [530, 325] on select "Select leader [PERSON_NAME] [PERSON_NAME] [PERSON_NAME] [PERSON_NAME] [PERSON_N…" at bounding box center [784, 342] width 510 height 34
click at [652, 407] on select "Select event type Admin Office Hour Cal Workshop Class Class Announcement LA Pe…" at bounding box center [784, 412] width 510 height 34
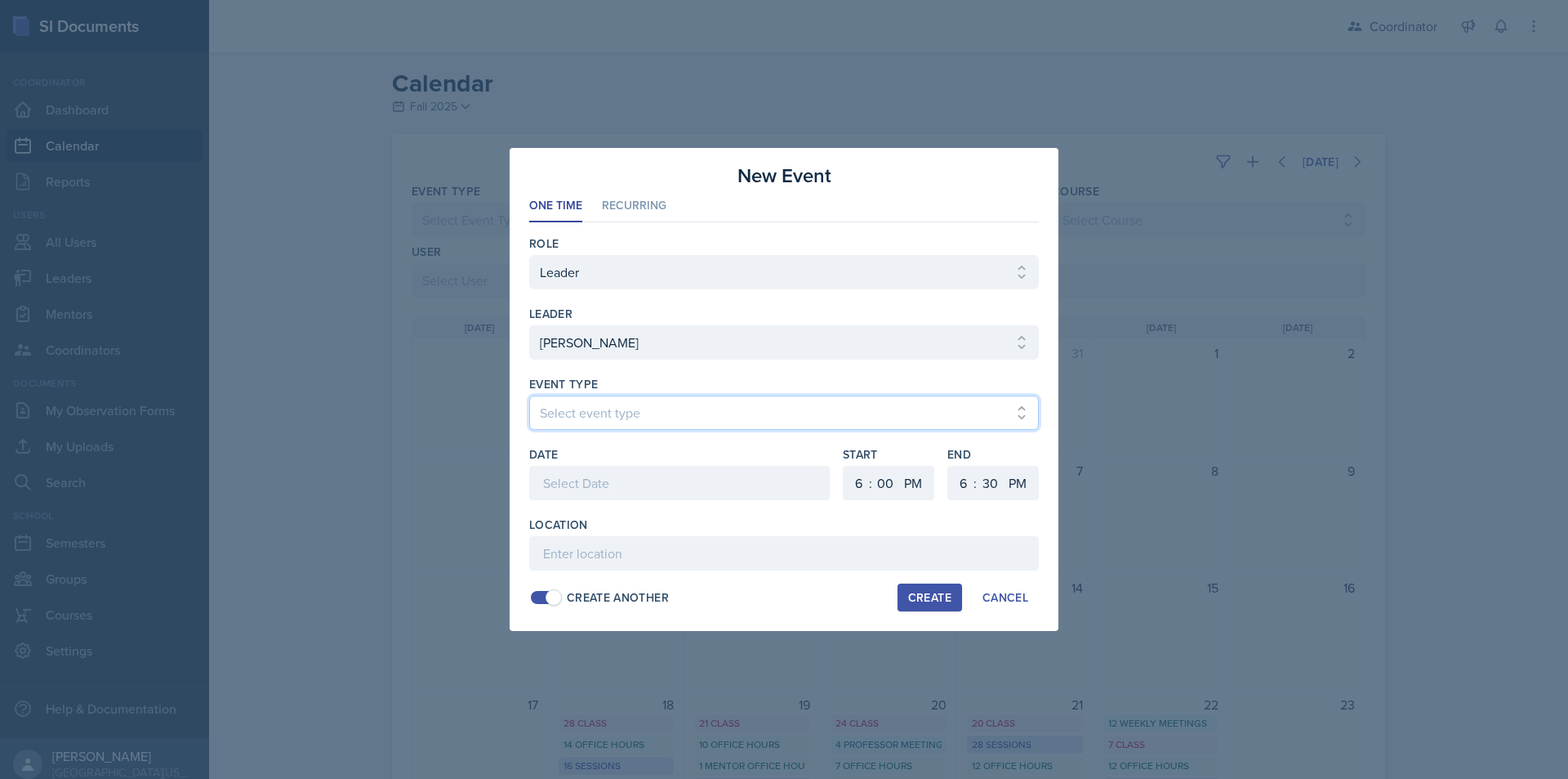
select select "30b582fb-8ac9-49fb-a214-1fb047ccc295"
click at [530, 396] on select "Select event type Admin Office Hour Cal Workshop Class Class Announcement LA Pe…" at bounding box center [784, 412] width 510 height 34
click at [619, 479] on div at bounding box center [680, 483] width 301 height 34
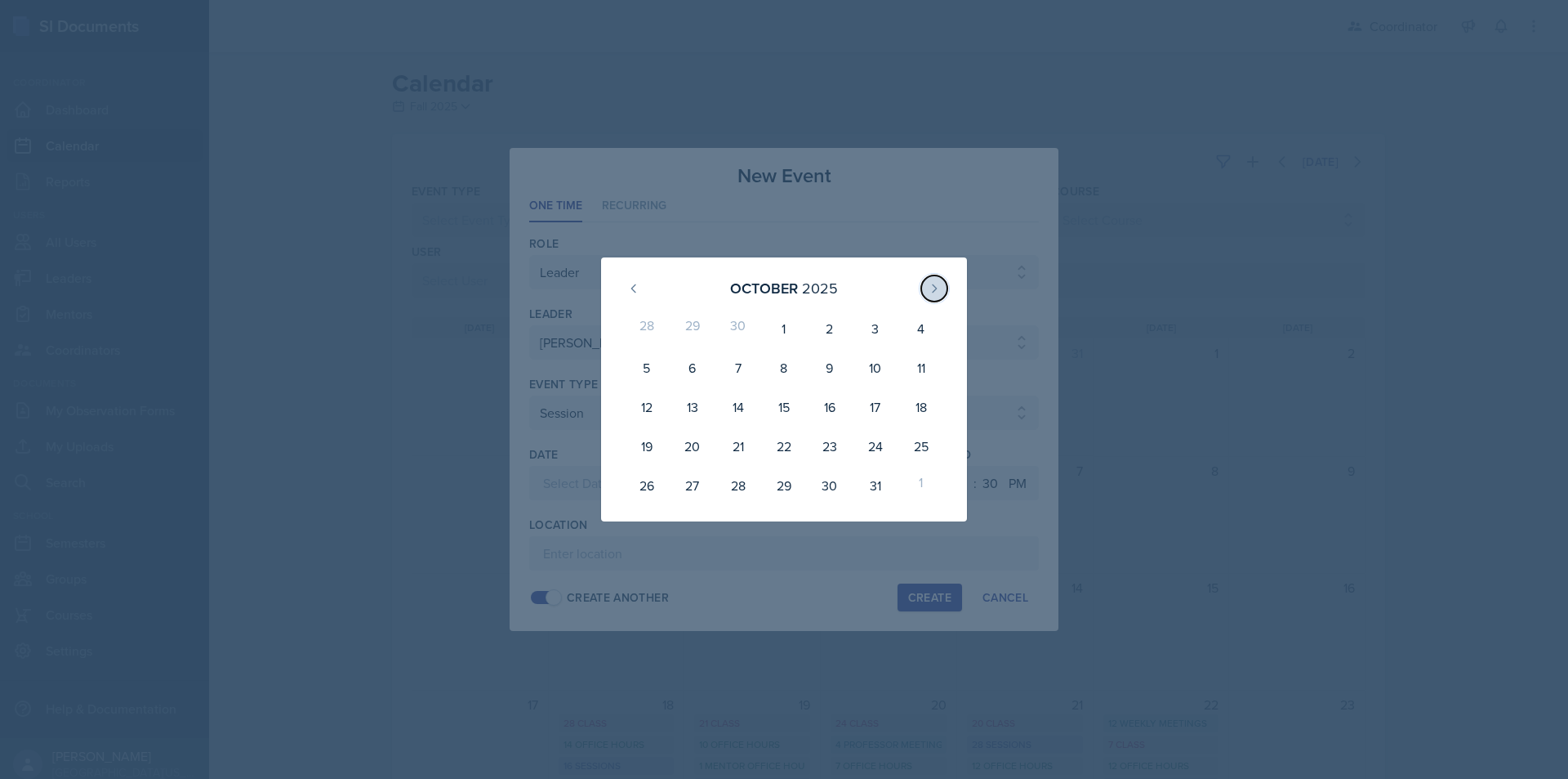
click at [934, 281] on button at bounding box center [934, 288] width 26 height 26
click at [742, 417] on div "18" at bounding box center [738, 422] width 46 height 32
type input "[DATE]"
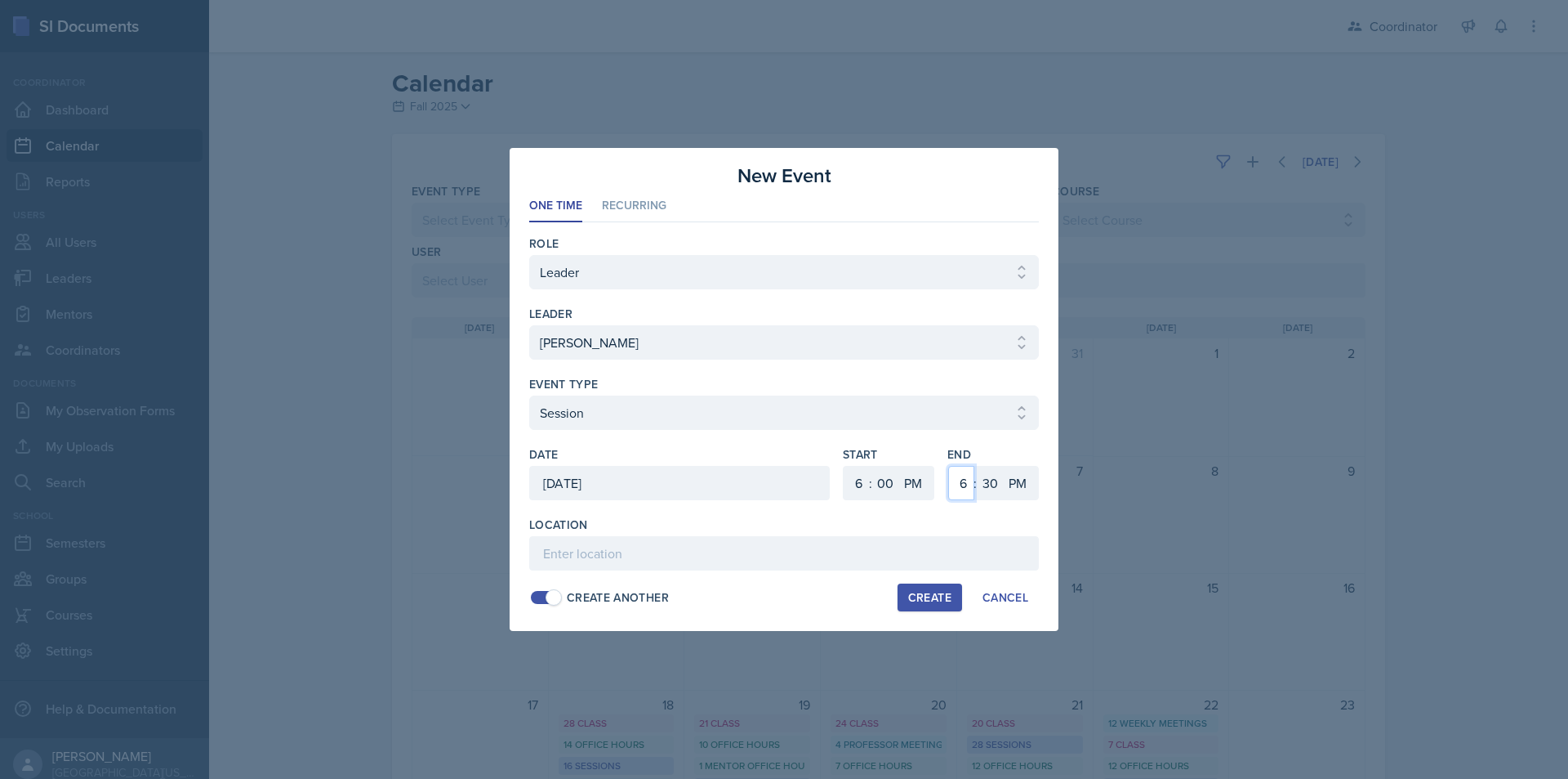
click at [965, 481] on select "1 2 3 4 5 6 7 8 9 10 11 12" at bounding box center [961, 483] width 26 height 34
select select "7"
click at [949, 466] on select "1 2 3 4 5 6 7 8 9 10 11 12" at bounding box center [961, 483] width 26 height 34
drag, startPoint x: 996, startPoint y: 480, endPoint x: 996, endPoint y: 469, distance: 11.0
click at [996, 480] on select "00 05 10 15 20 25 30 35 40 45 50 55" at bounding box center [990, 483] width 26 height 34
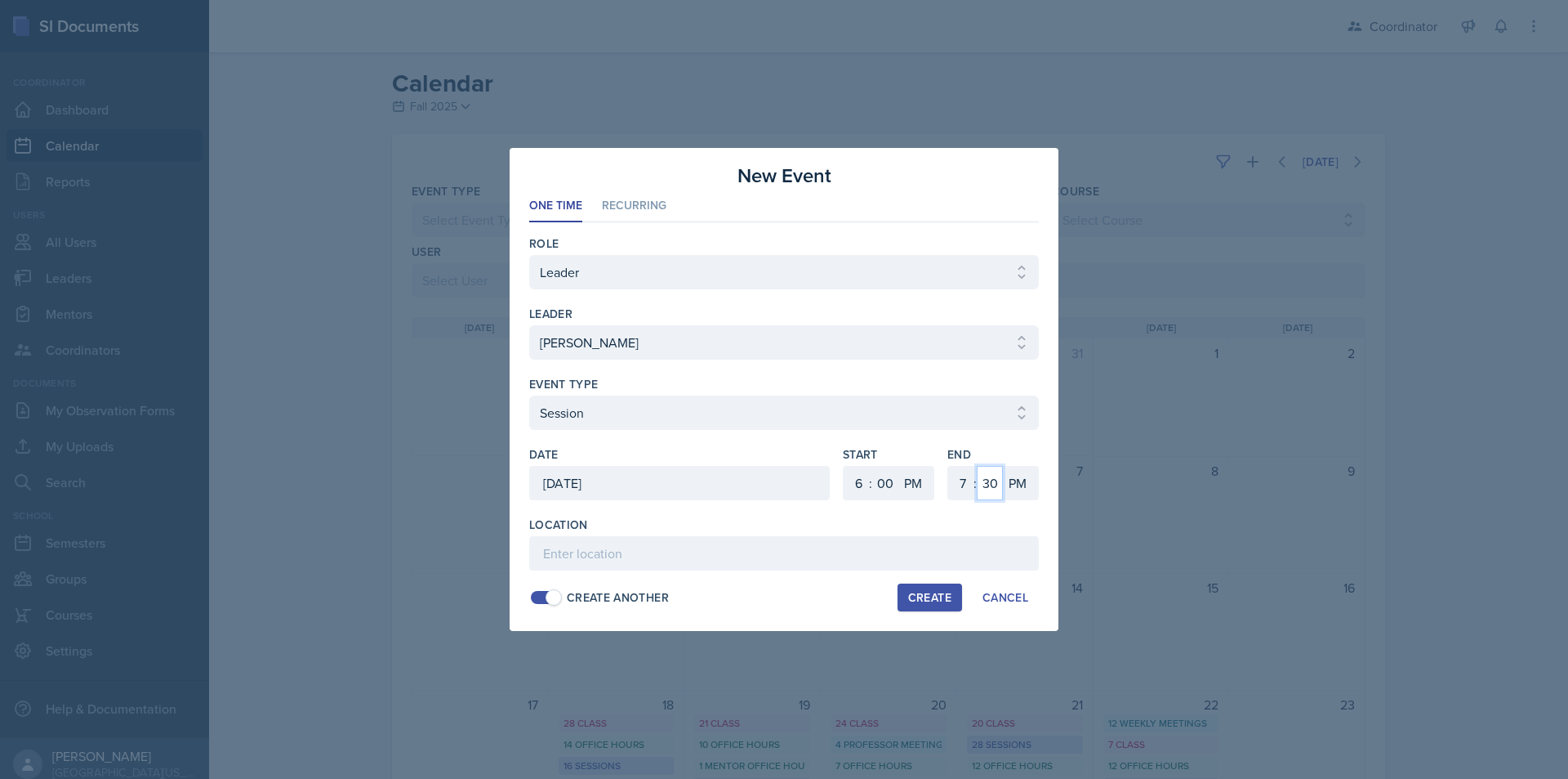
select select "0"
click at [977, 466] on select "00 05 10 15 20 25 30 35 40 45 50 55" at bounding box center [990, 483] width 26 height 34
click at [791, 554] on input at bounding box center [784, 552] width 510 height 34
paste input "FFH 138 (MPR) - Honors review session"
type input "FFH 138 (MPR) - Honors review session"
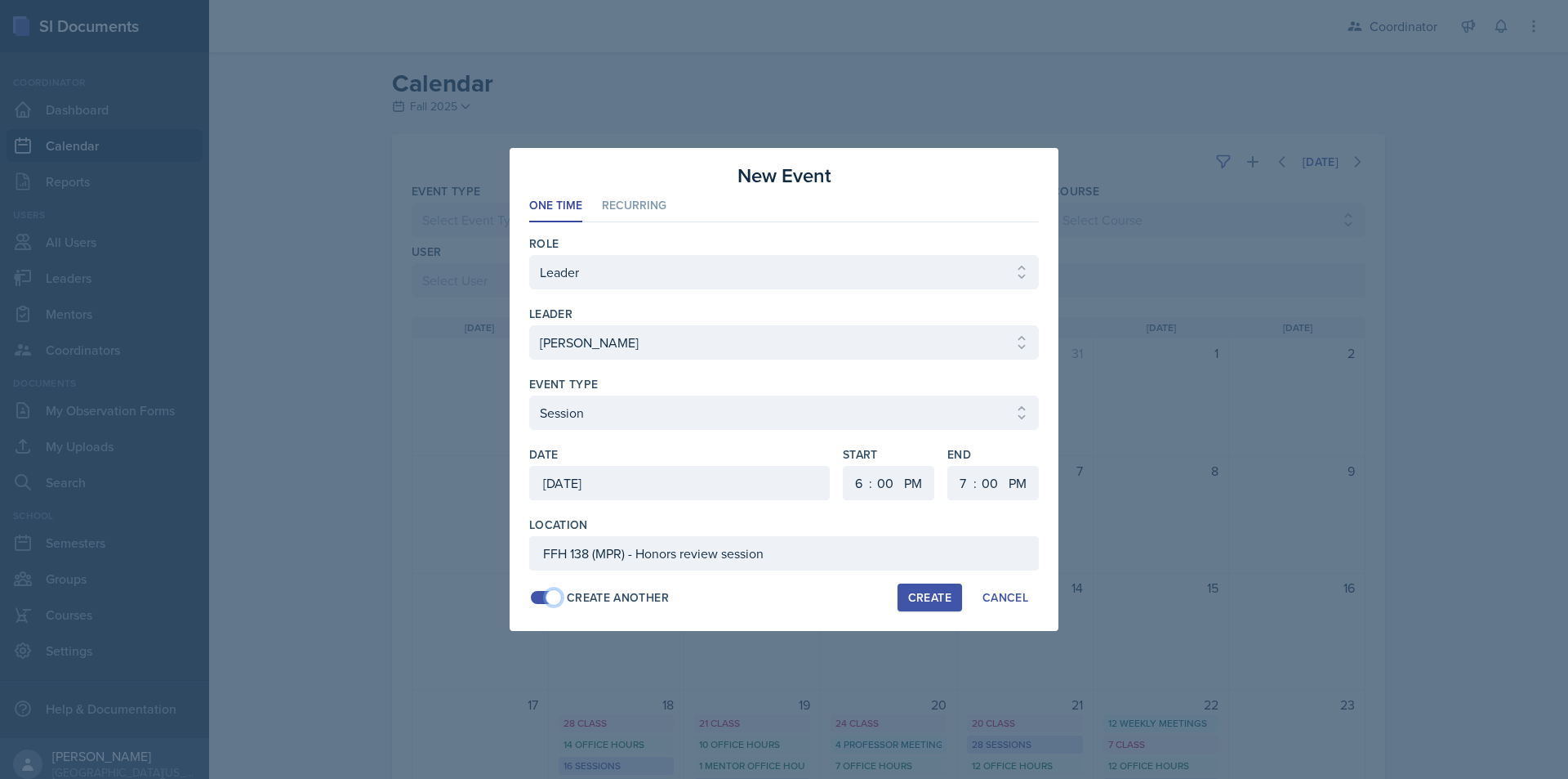
click at [561, 591] on span at bounding box center [545, 597] width 32 height 17
click at [941, 596] on div "Create" at bounding box center [930, 597] width 43 height 13
select select
select select "6"
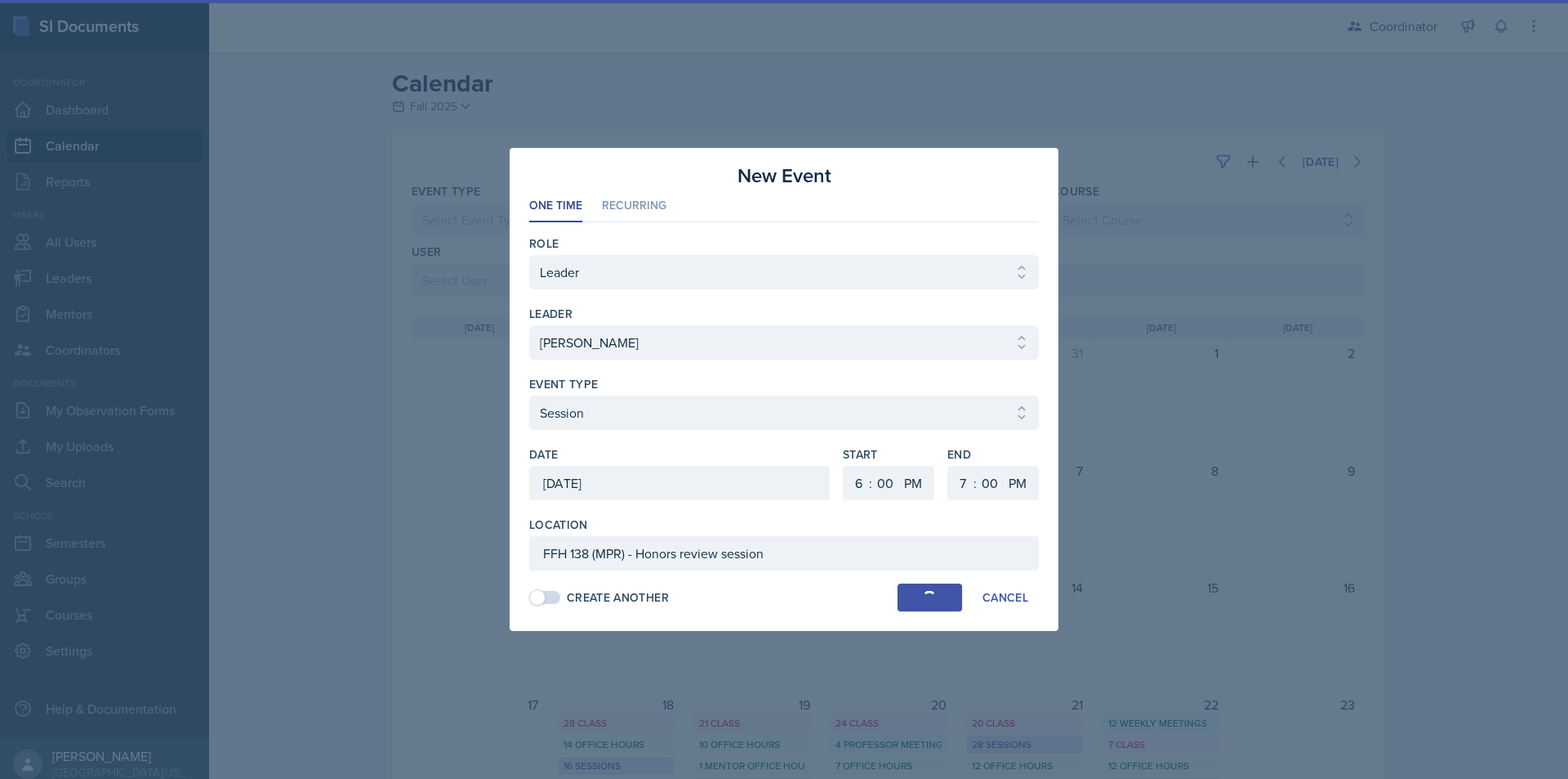
select select "30"
